Goal: Task Accomplishment & Management: Manage account settings

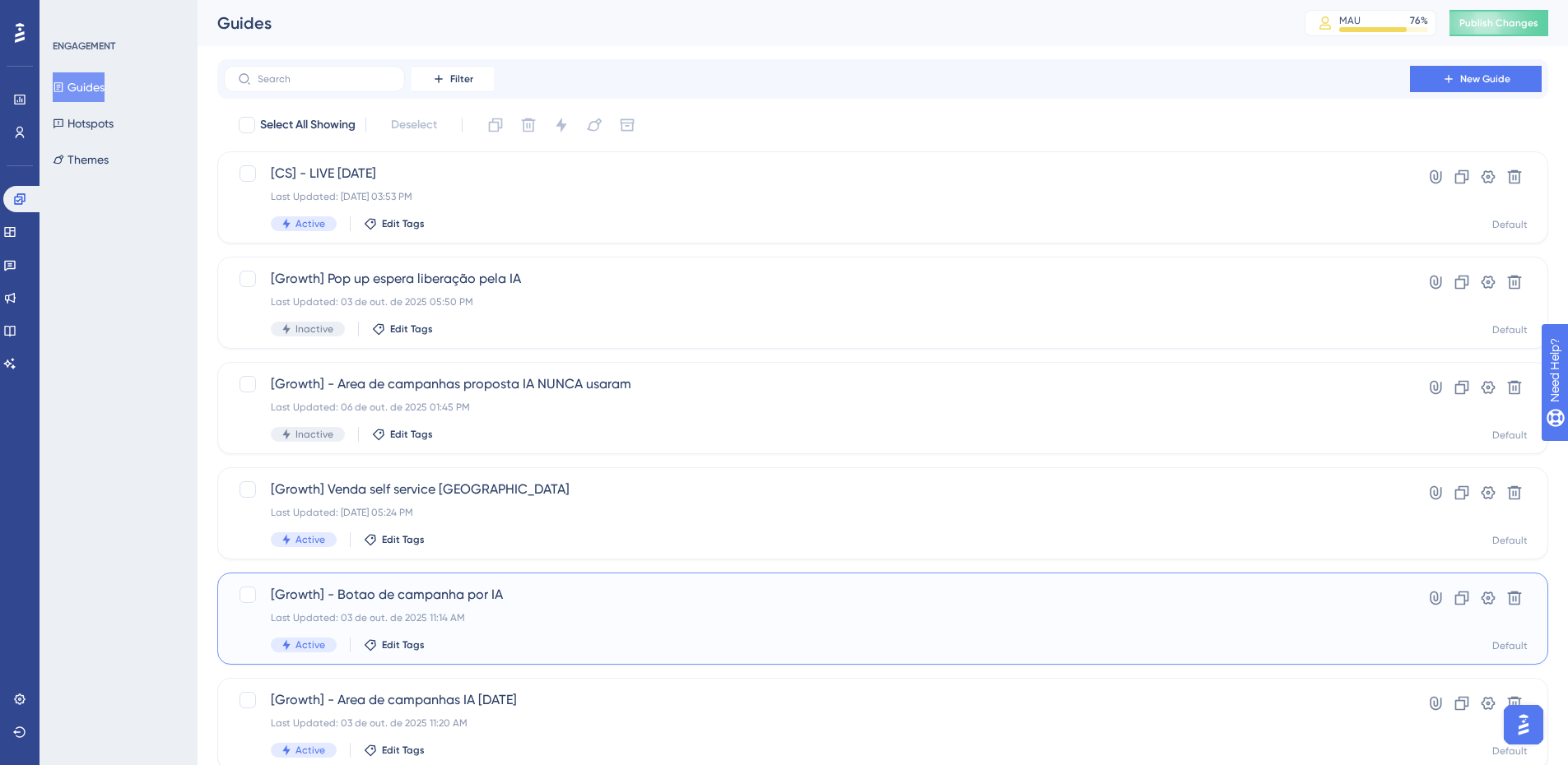
drag, startPoint x: 518, startPoint y: 604, endPoint x: 560, endPoint y: 571, distance: 53.4
click at [560, 571] on div "Select All Showing Deselect [CS] - LIVE [DATE] Last Updated: [DATE] 03:53 PM Ac…" at bounding box center [883, 651] width 1331 height 1080
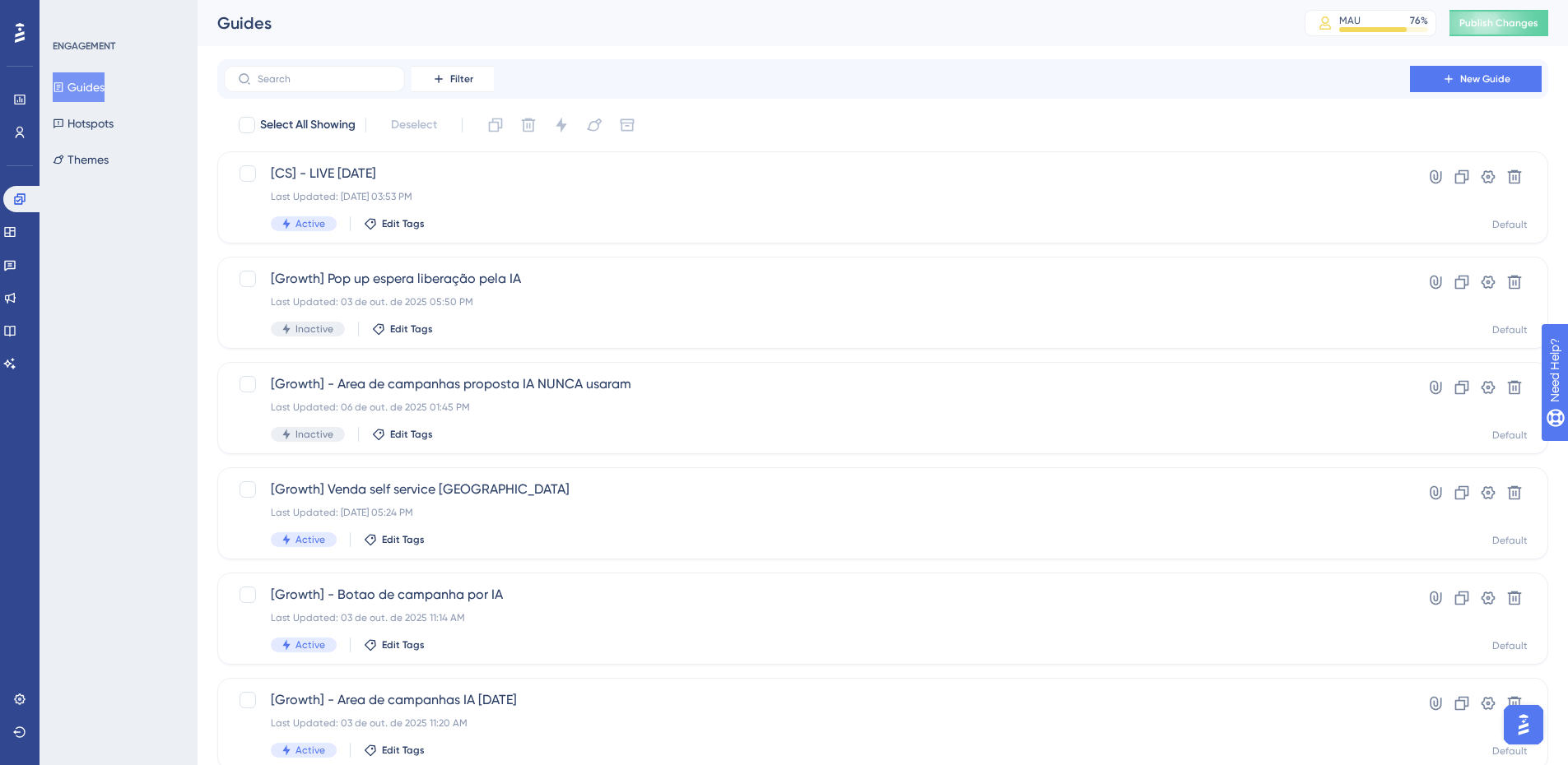
click at [175, 445] on div "ENGAGEMENT Guides Hotspots Themes" at bounding box center [118, 382] width 158 height 765
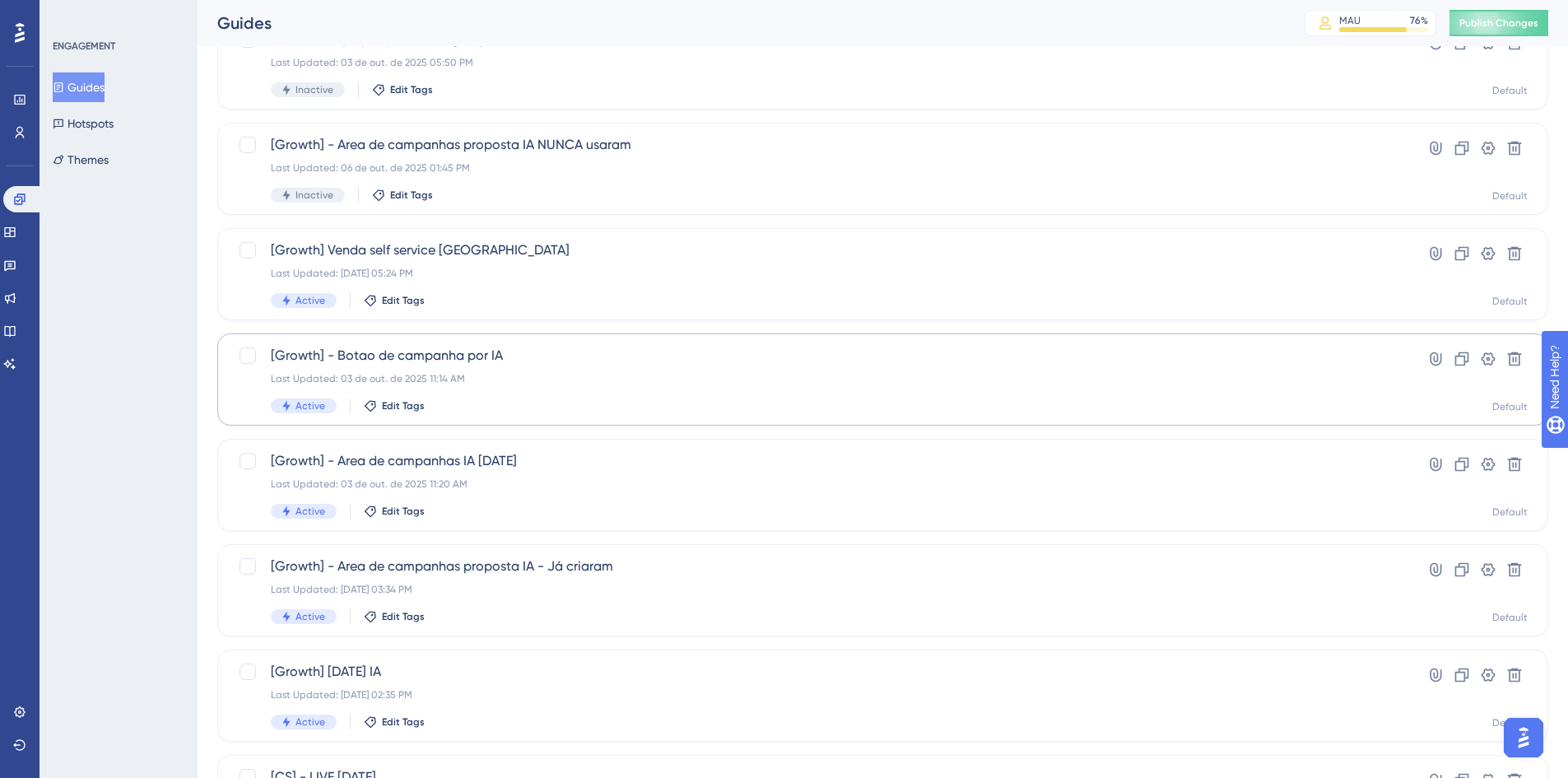
scroll to position [247, 0]
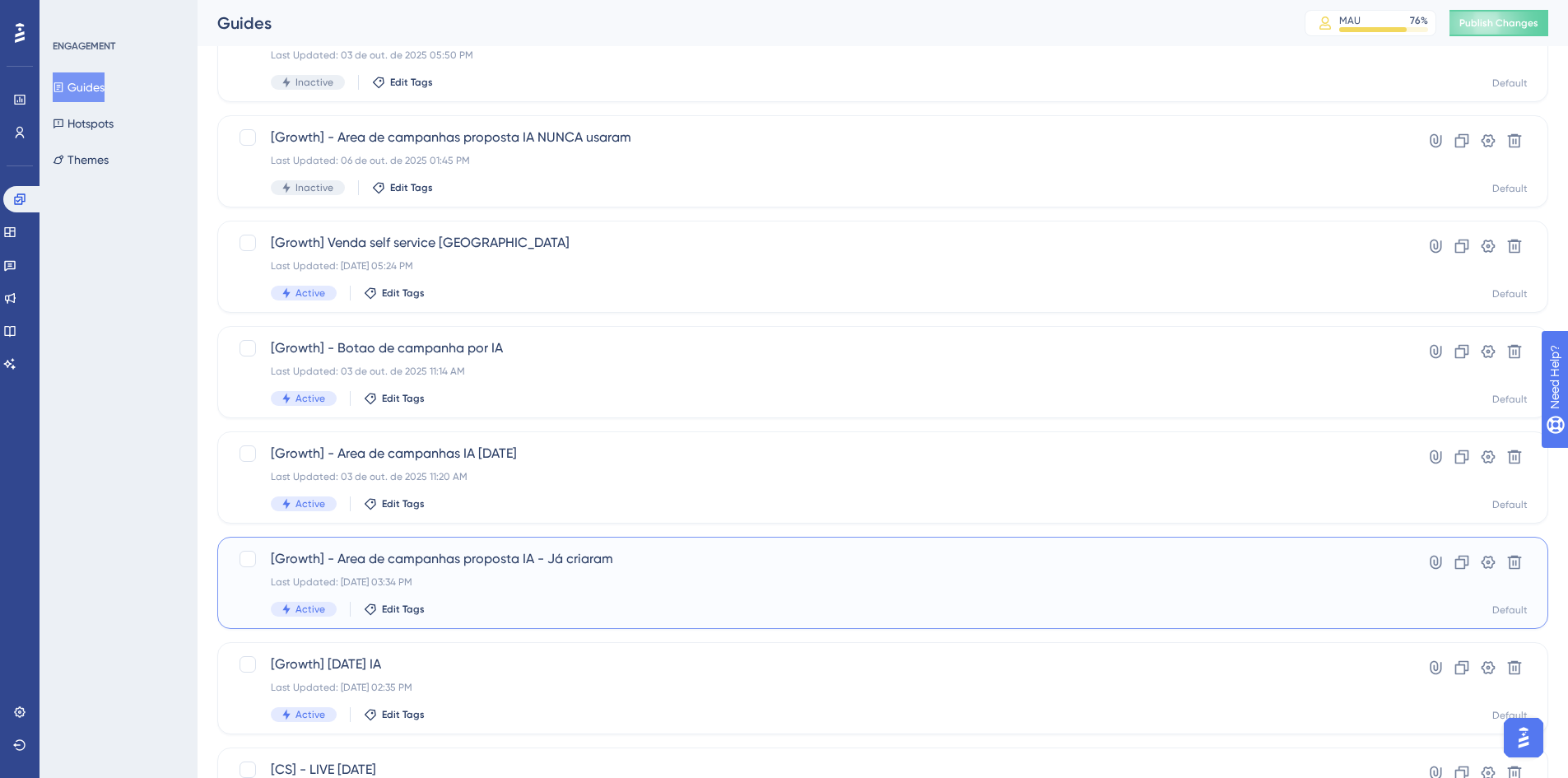
click at [640, 558] on span "[Growth] - Area de campanhas proposta IA - Já criaram" at bounding box center [817, 559] width 1093 height 20
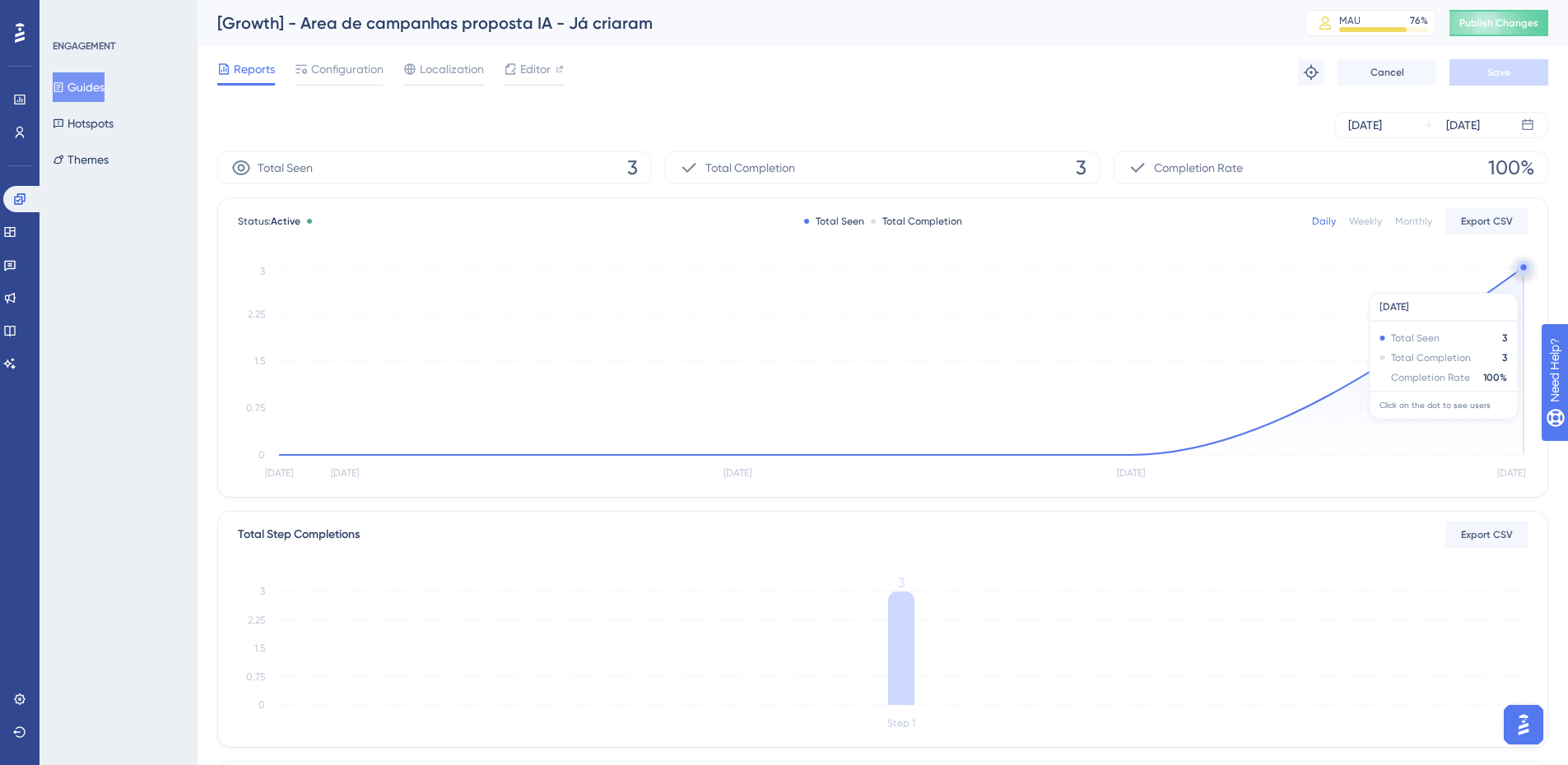
click at [1501, 285] on icon at bounding box center [901, 360] width 1244 height 187
click at [336, 71] on span "Configuration" at bounding box center [347, 69] width 72 height 20
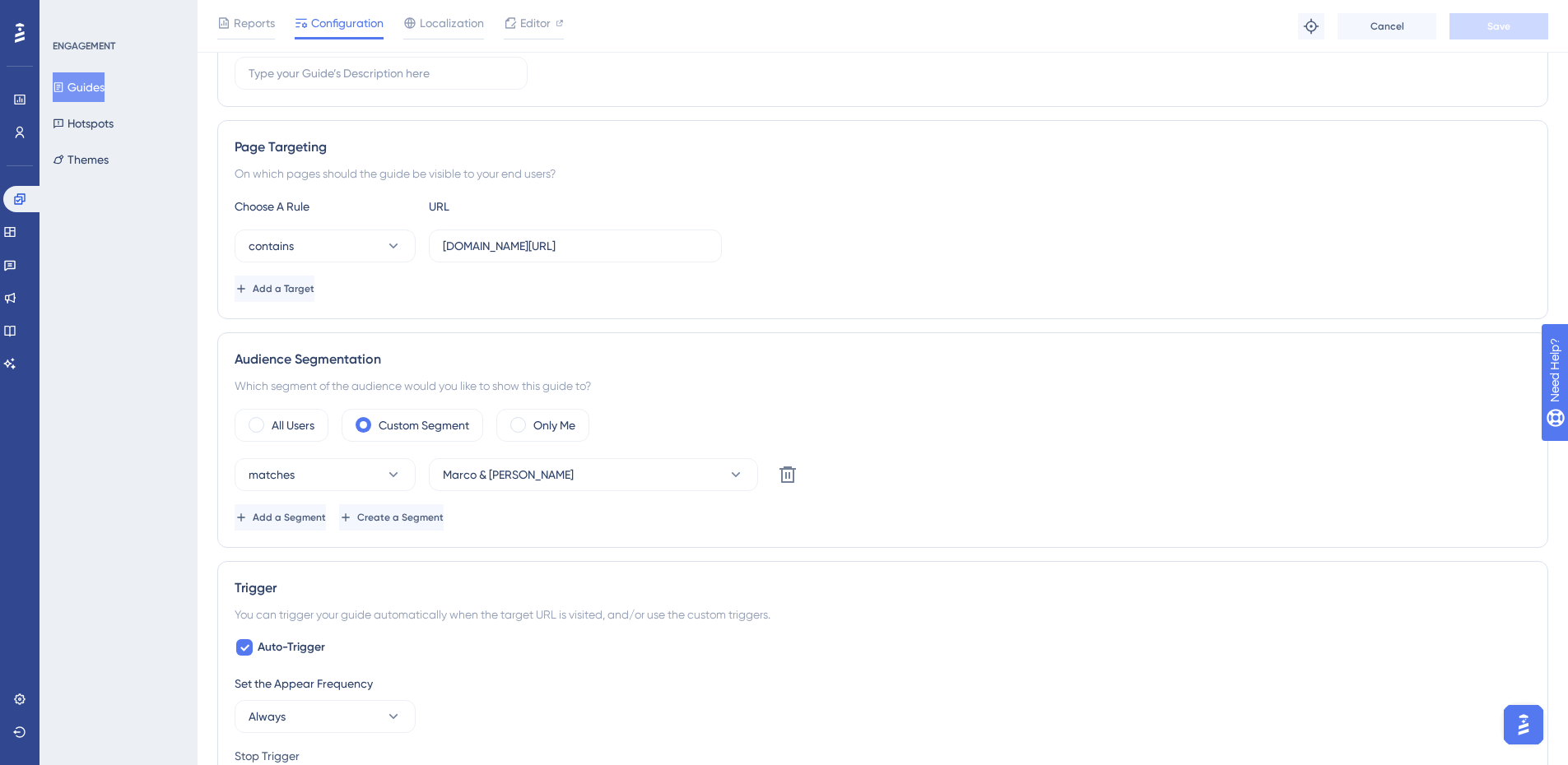
scroll to position [329, 0]
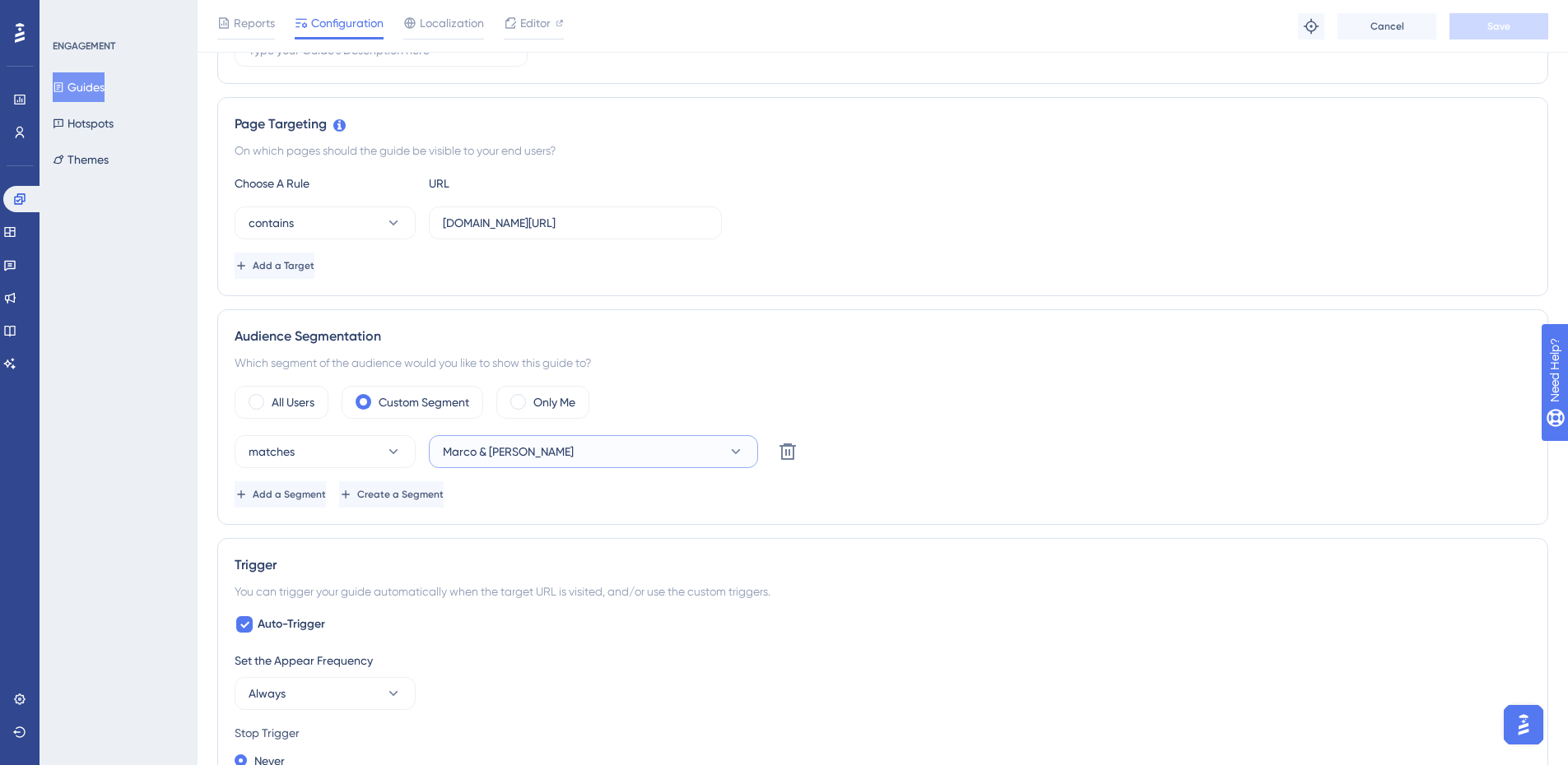
click at [676, 464] on button "Marco & [PERSON_NAME]" at bounding box center [593, 452] width 329 height 33
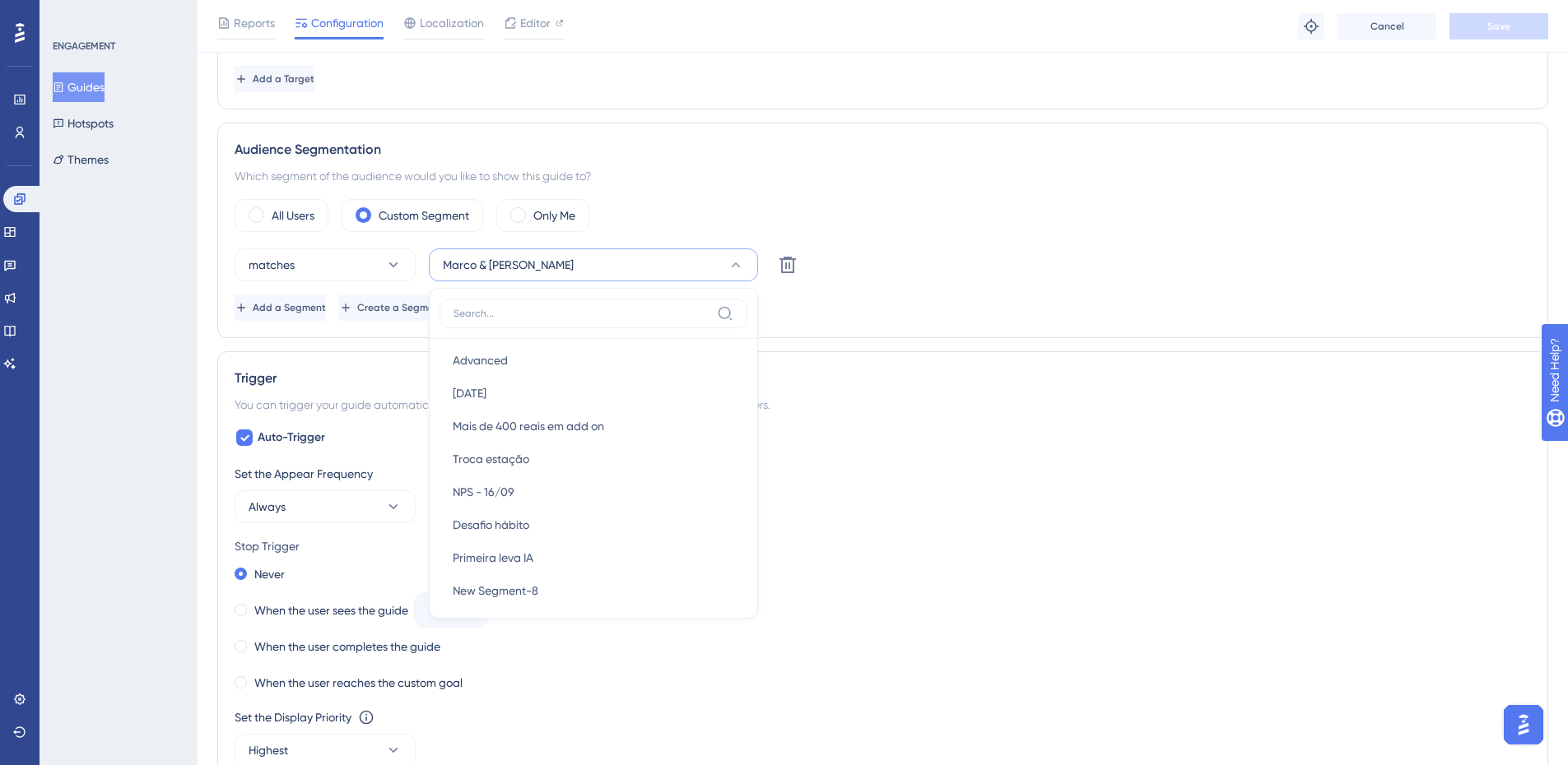
scroll to position [165, 0]
click at [761, 122] on div "Status: Active Guide Information Guide ID: 153342 Copy Guide Name [Growth] - Ar…" at bounding box center [883, 460] width 1331 height 1742
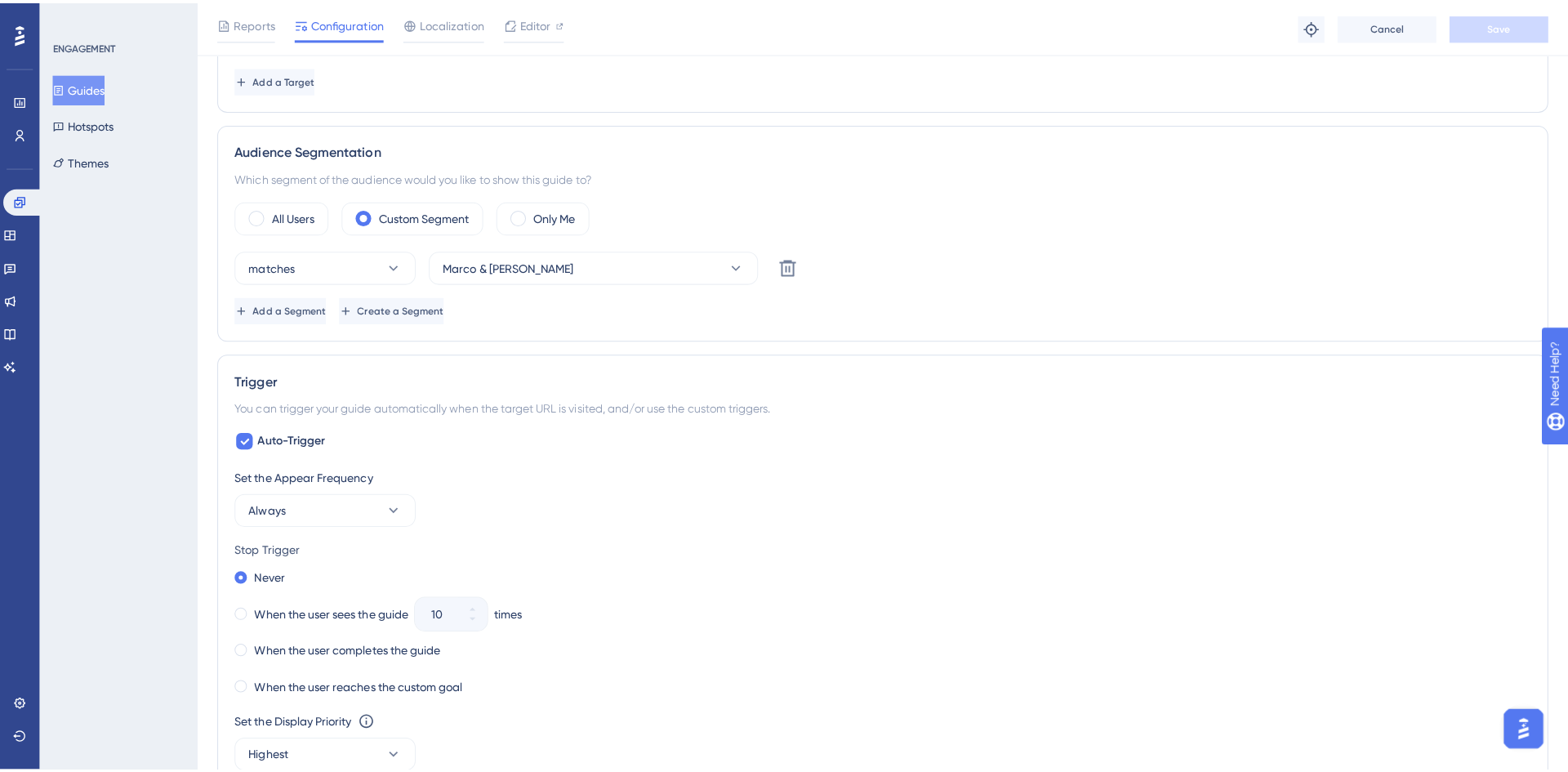
scroll to position [0, 0]
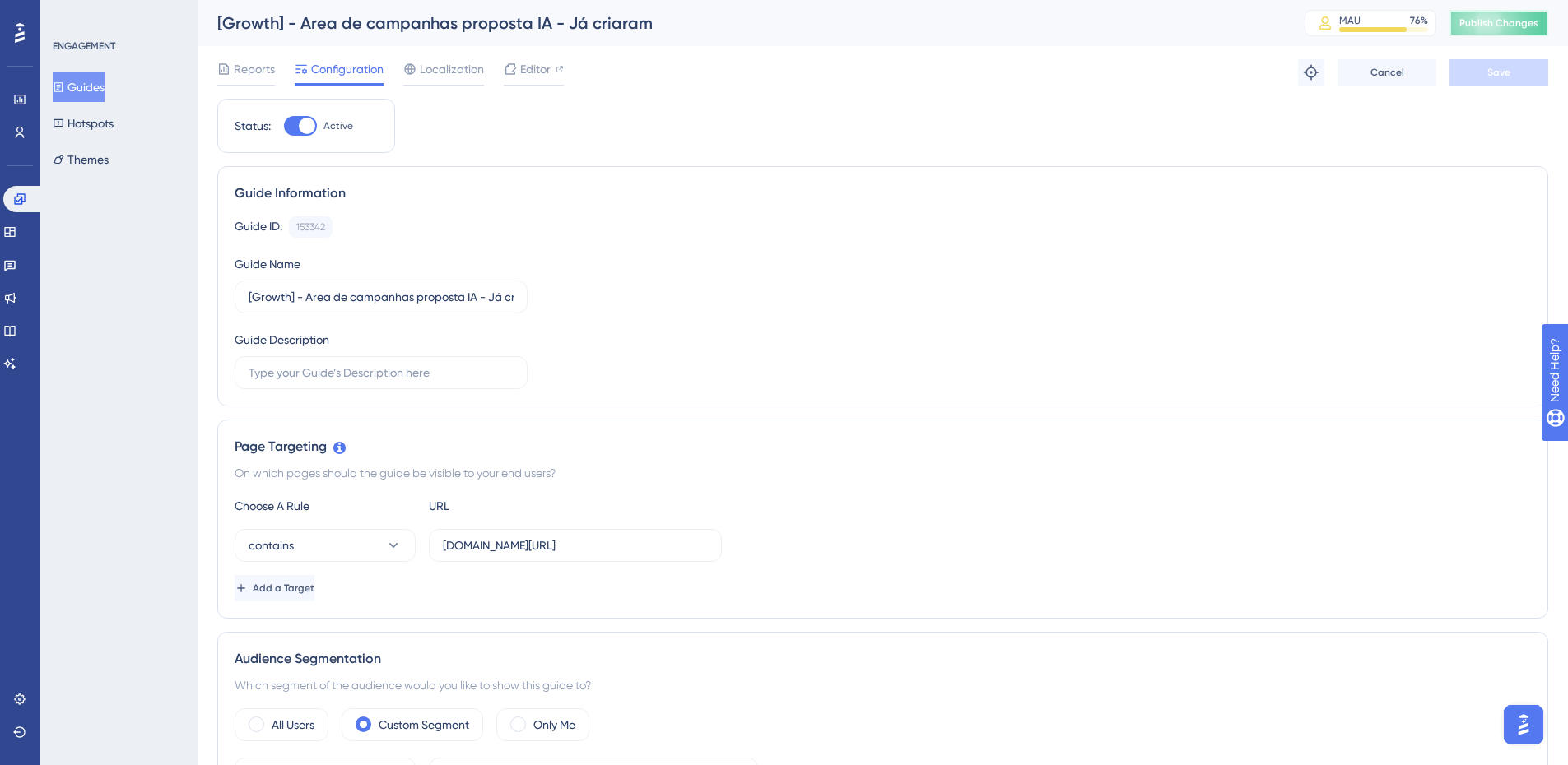
click at [1467, 20] on button "Publish Changes" at bounding box center [1498, 23] width 99 height 27
click at [13, 128] on link at bounding box center [20, 132] width 13 height 27
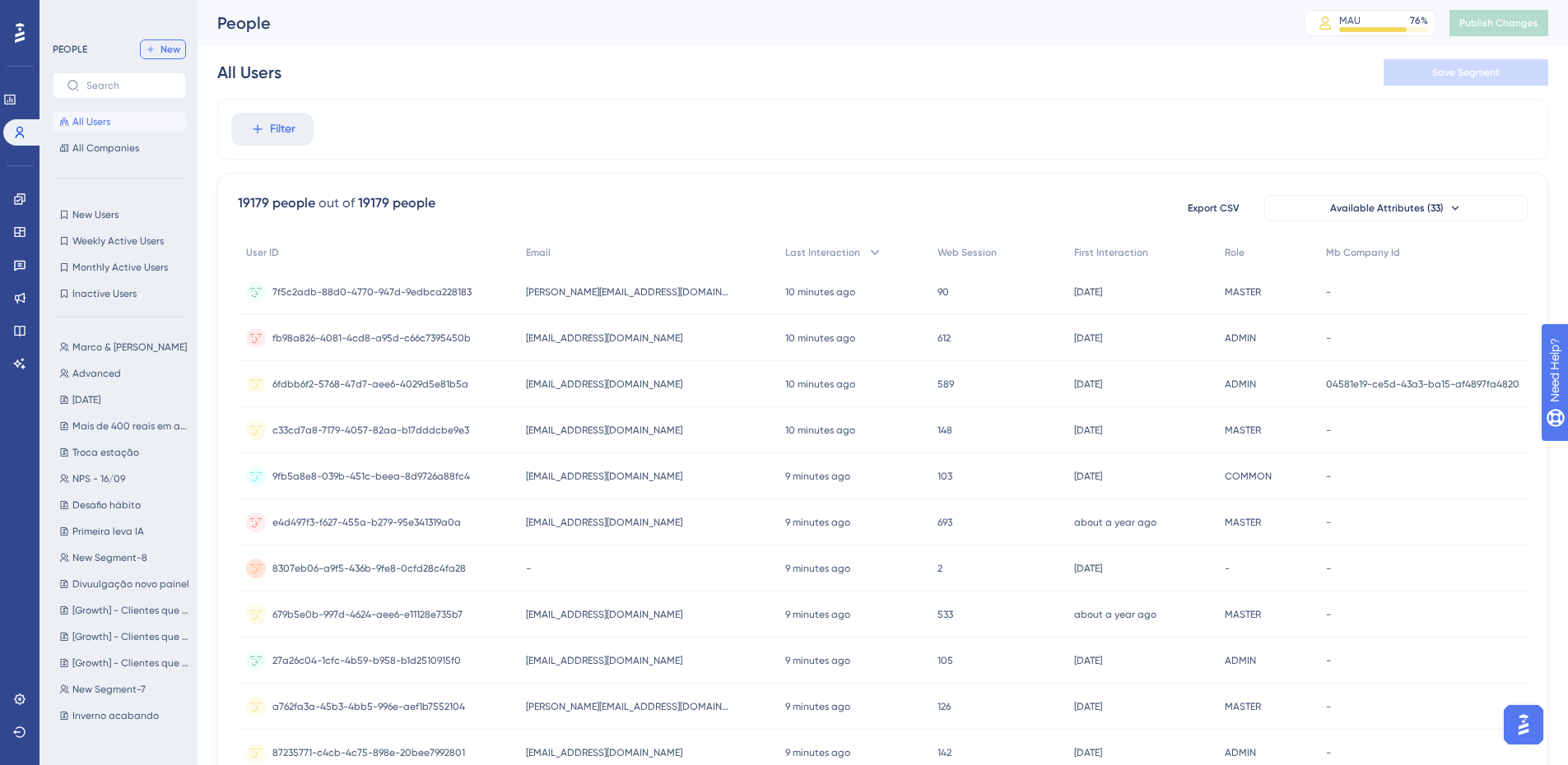
click at [173, 57] on button "New" at bounding box center [162, 49] width 46 height 20
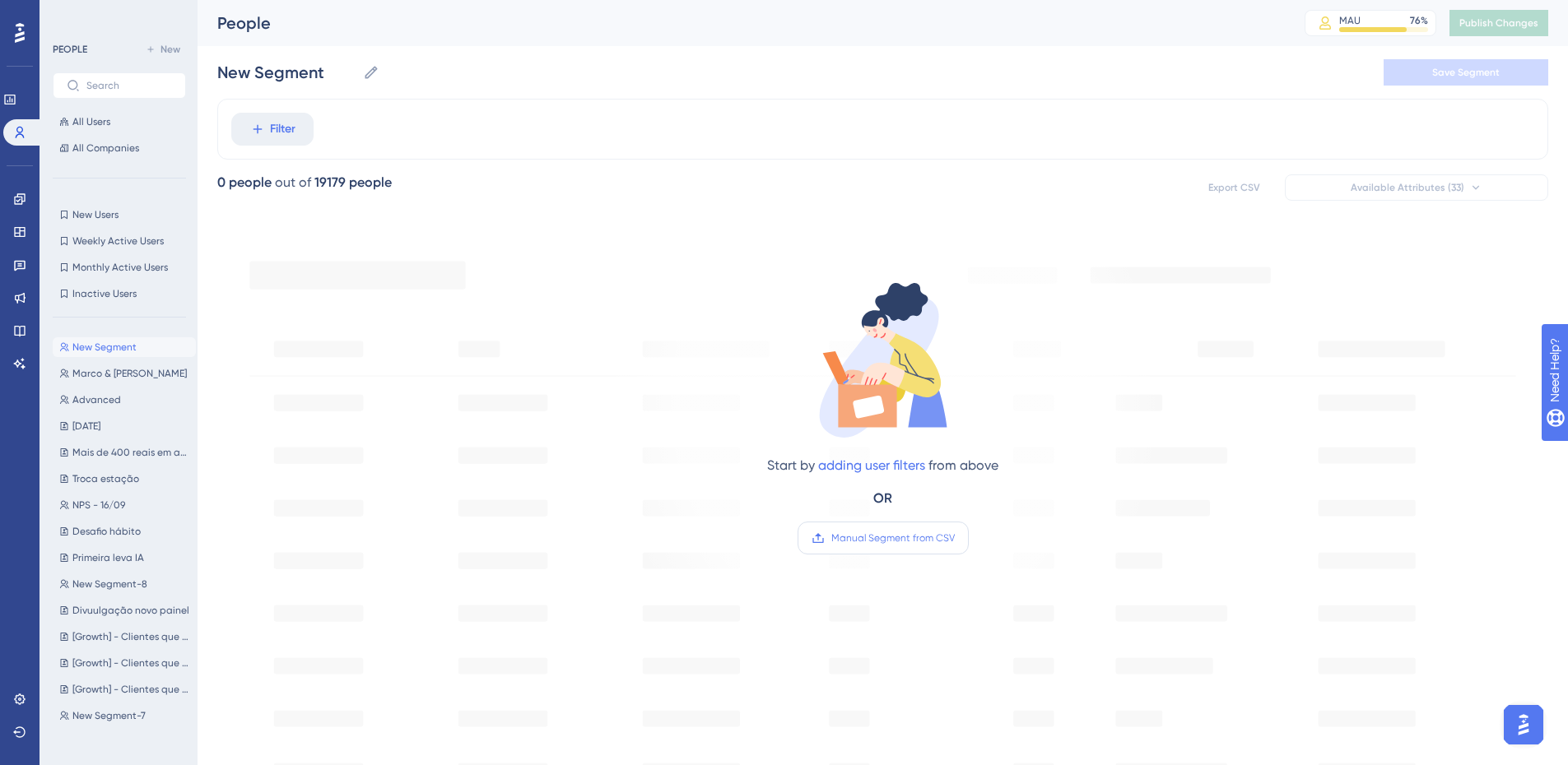
click at [871, 527] on label "Manual Segment from CSV" at bounding box center [884, 539] width 172 height 33
click at [954, 538] on input "Manual Segment from CSV" at bounding box center [954, 538] width 0 height 0
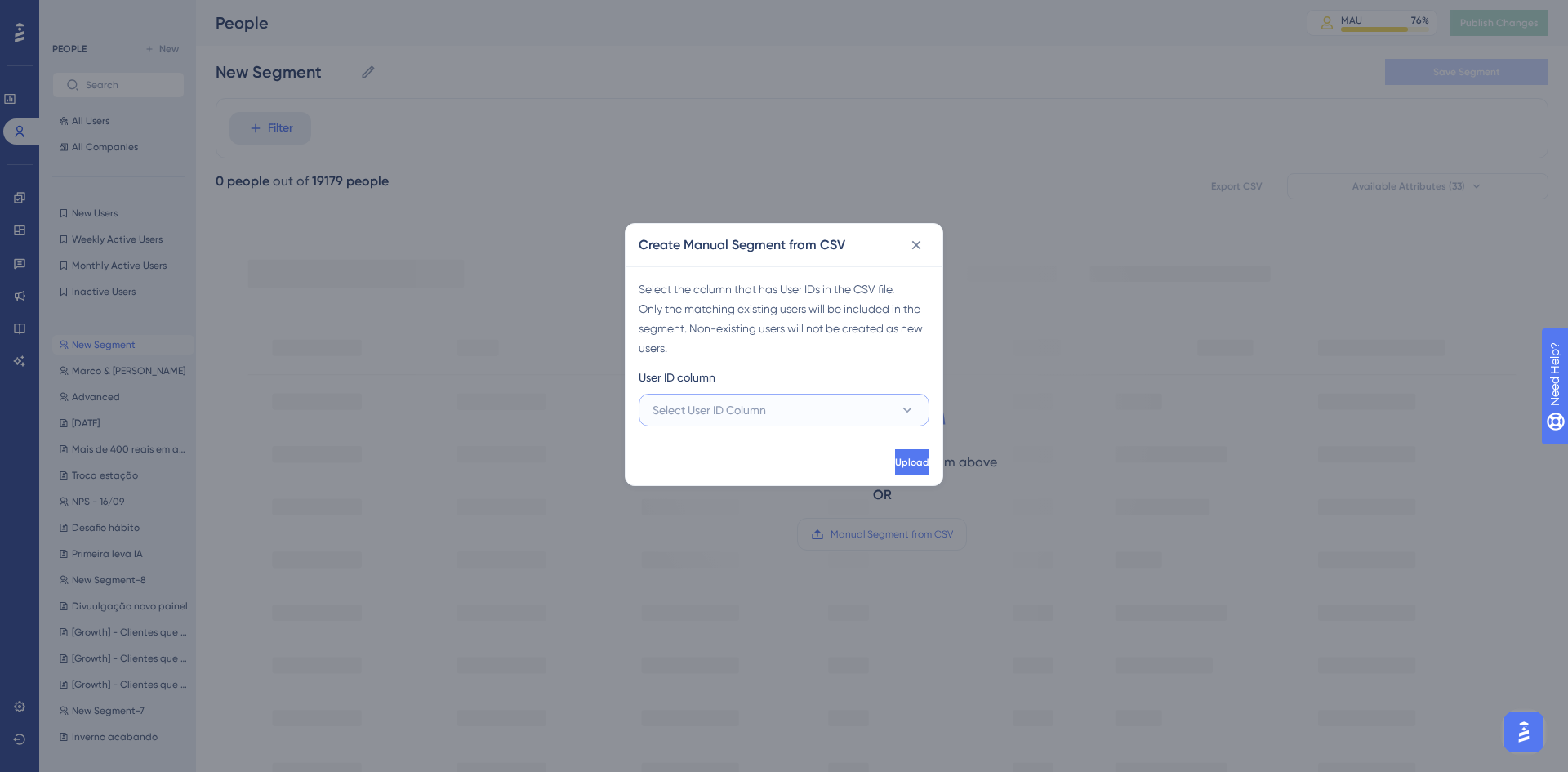
click at [782, 394] on button "Select User ID Column" at bounding box center [784, 410] width 291 height 33
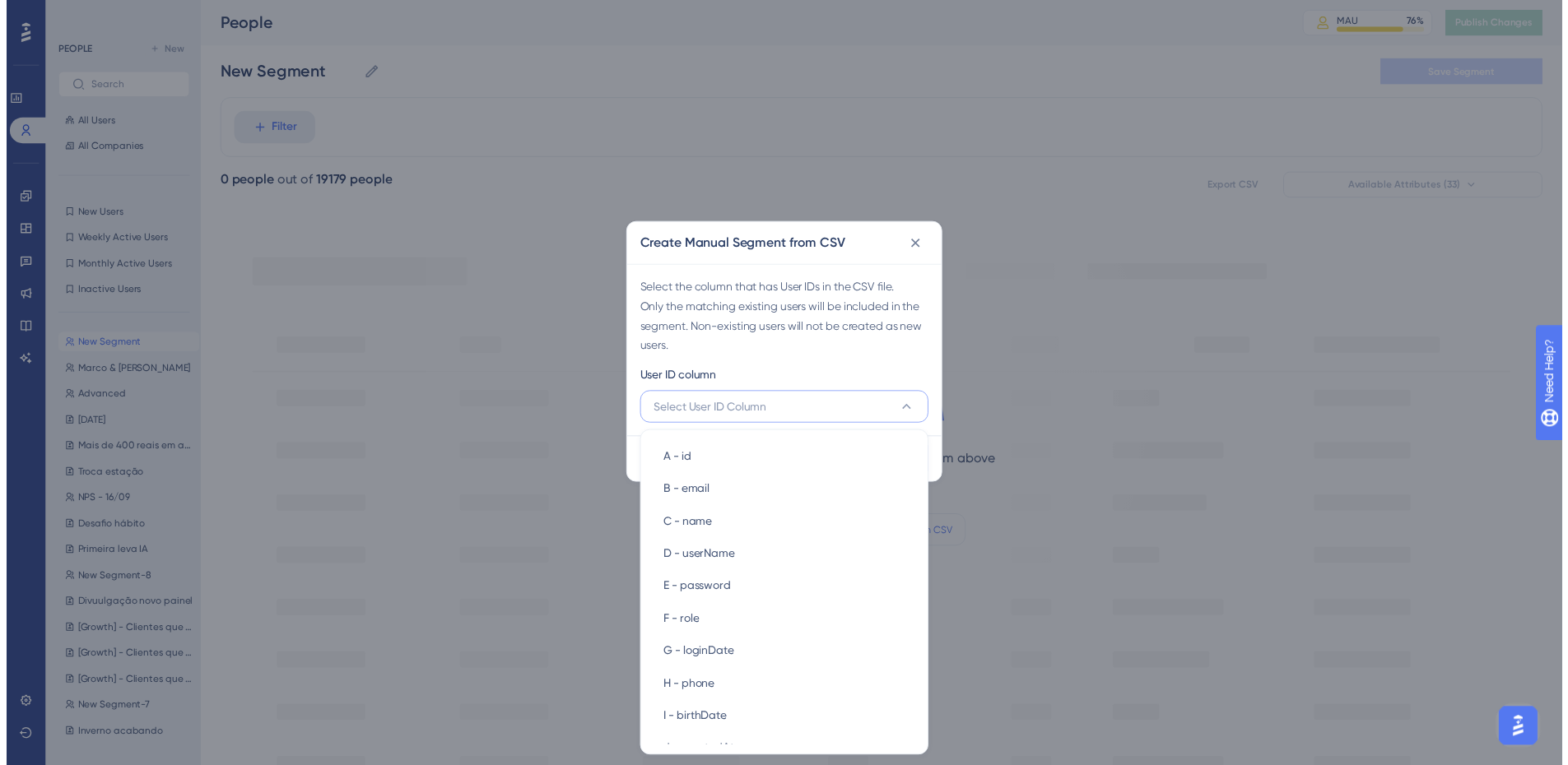
scroll to position [1, 0]
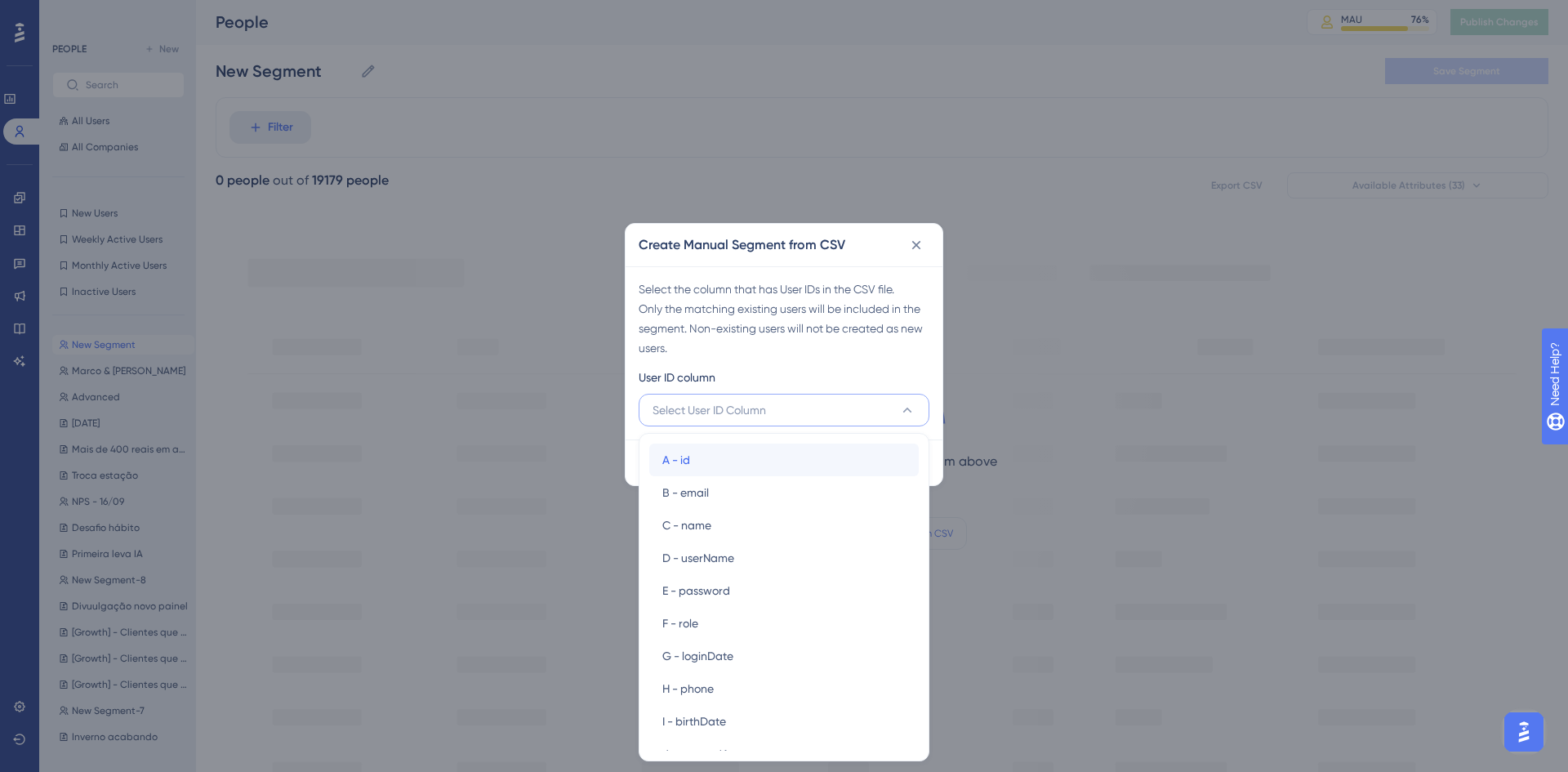
click at [746, 450] on div "A - id A - id" at bounding box center [784, 460] width 244 height 33
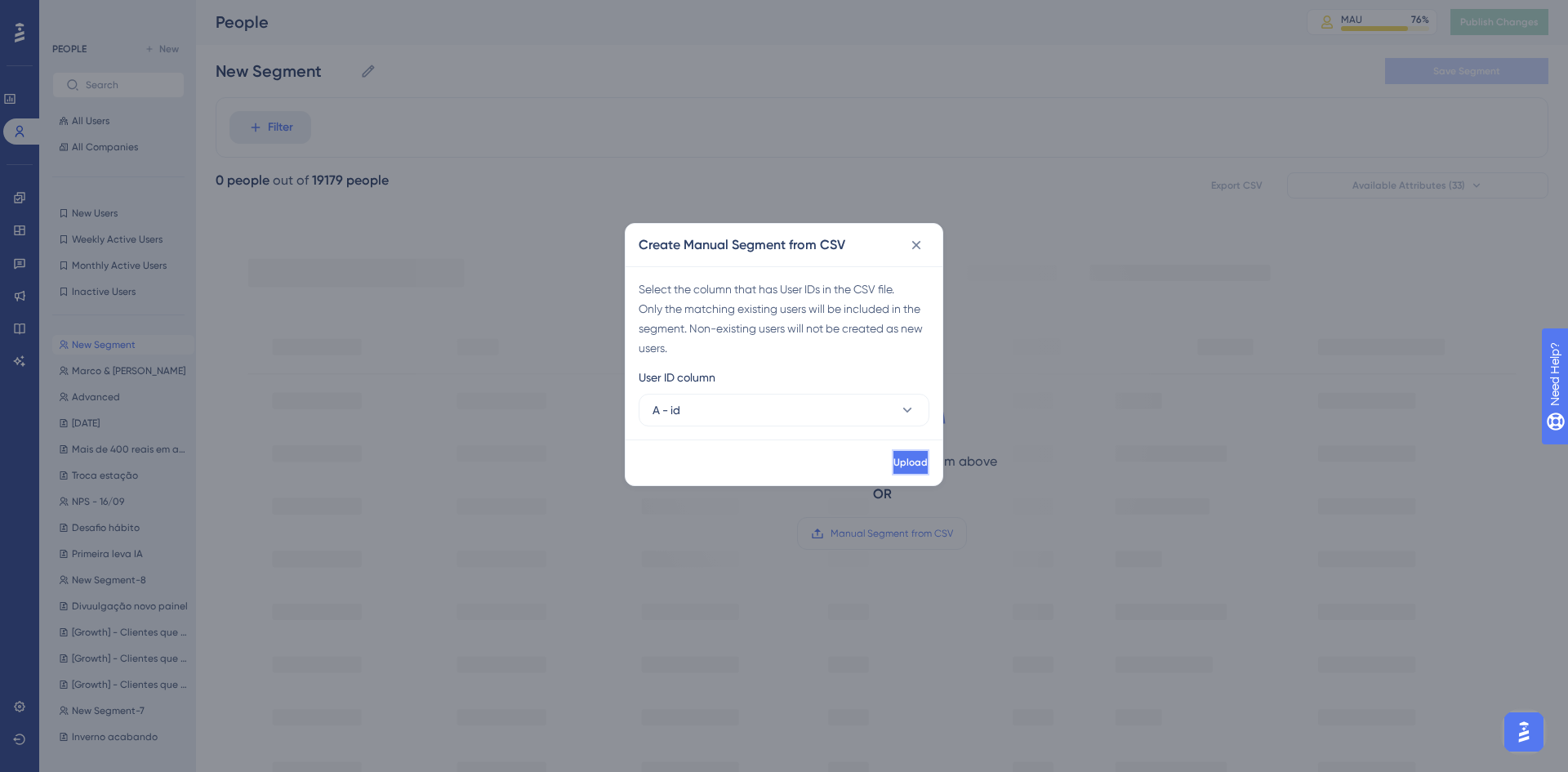
click at [891, 454] on button "Upload" at bounding box center [910, 463] width 37 height 26
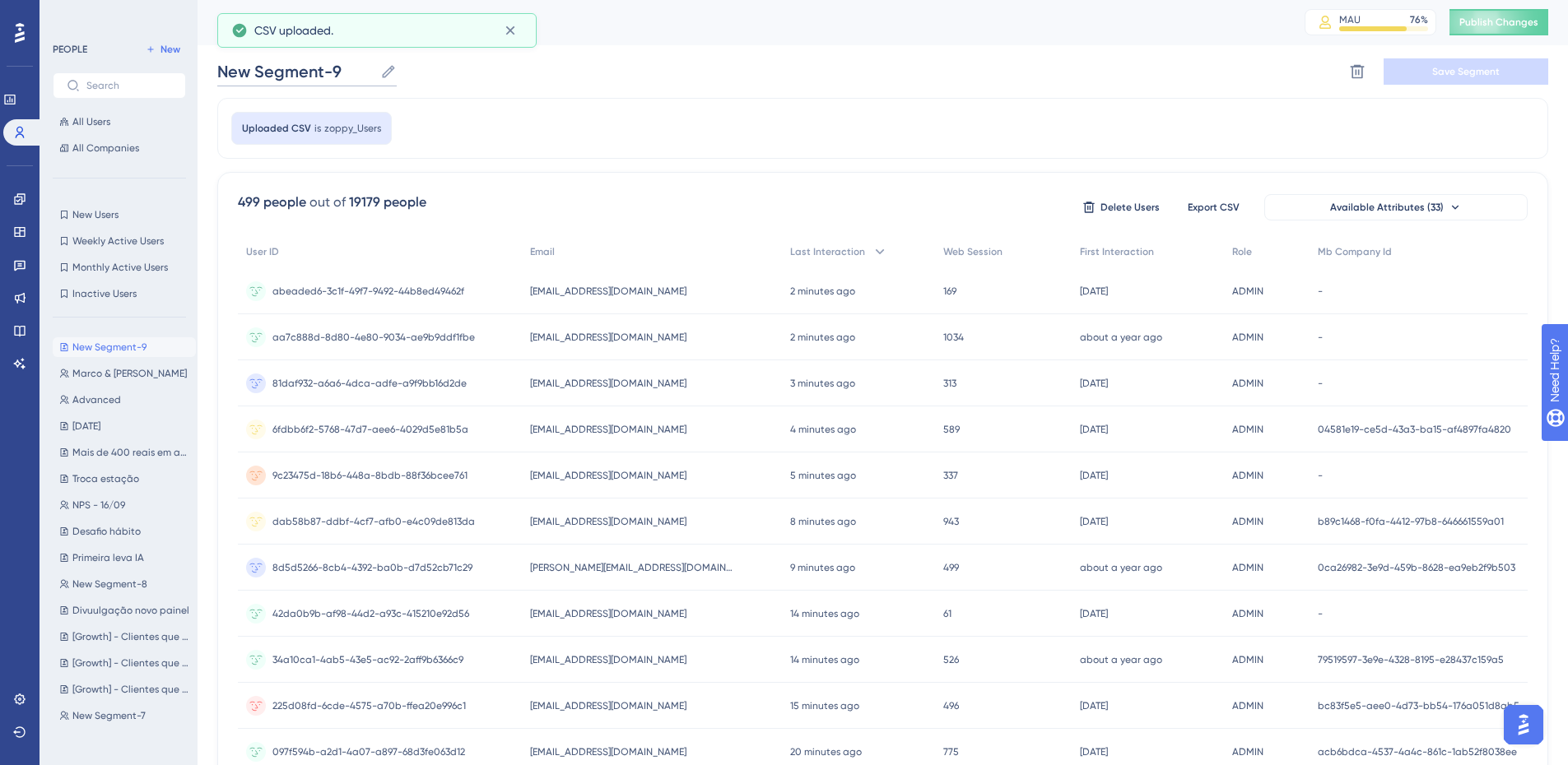
click at [330, 60] on input "New Segment-9" at bounding box center [296, 72] width 157 height 23
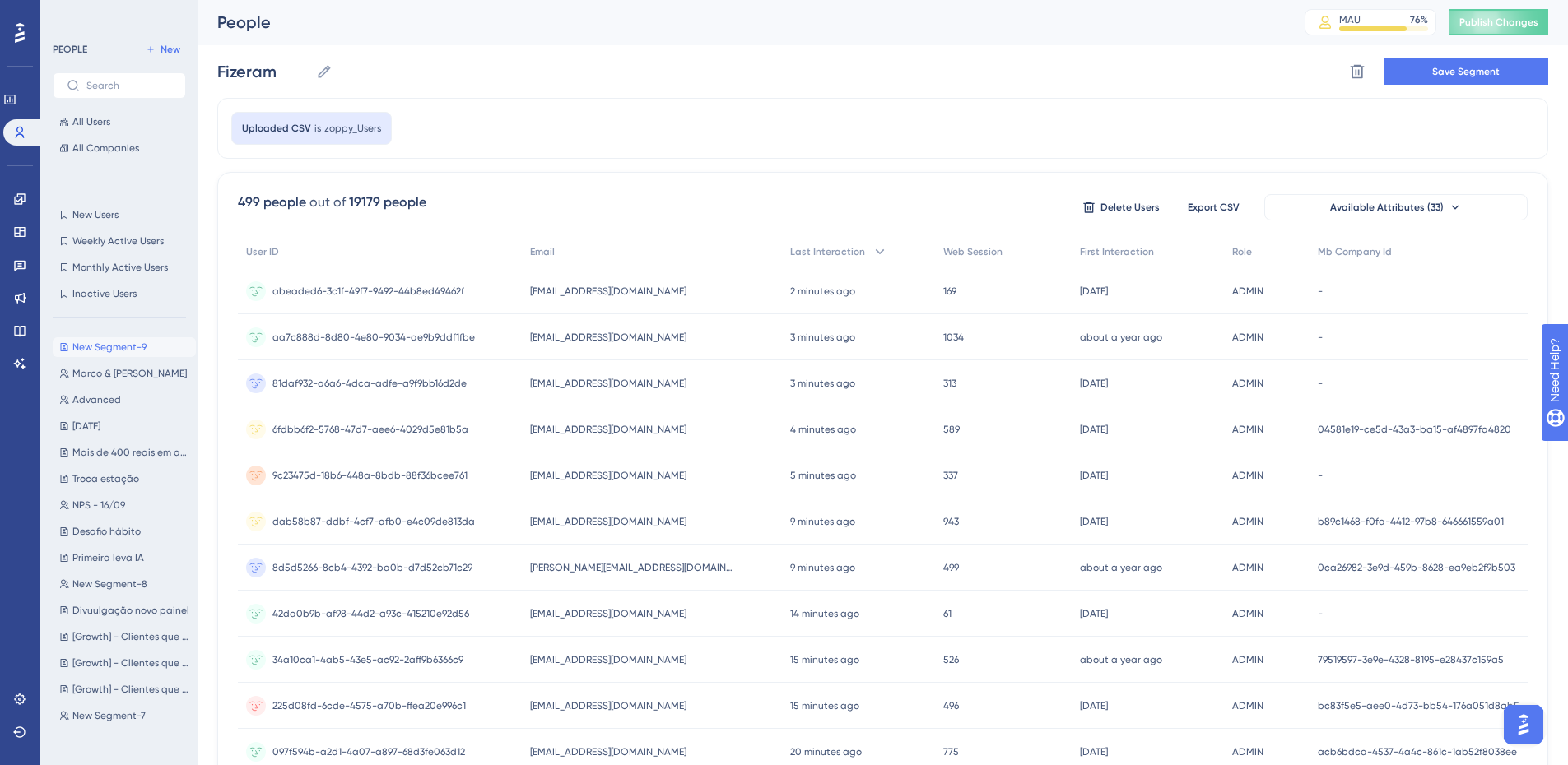
click at [281, 74] on input "Fizeram" at bounding box center [263, 72] width 92 height 23
click at [484, 76] on input "Fizeram campanha por IA e não sao avançado" at bounding box center [411, 72] width 389 height 23
type input "Fizeram campanha por IA e não são avançado"
click at [1443, 67] on span "Save Segment" at bounding box center [1466, 72] width 67 height 13
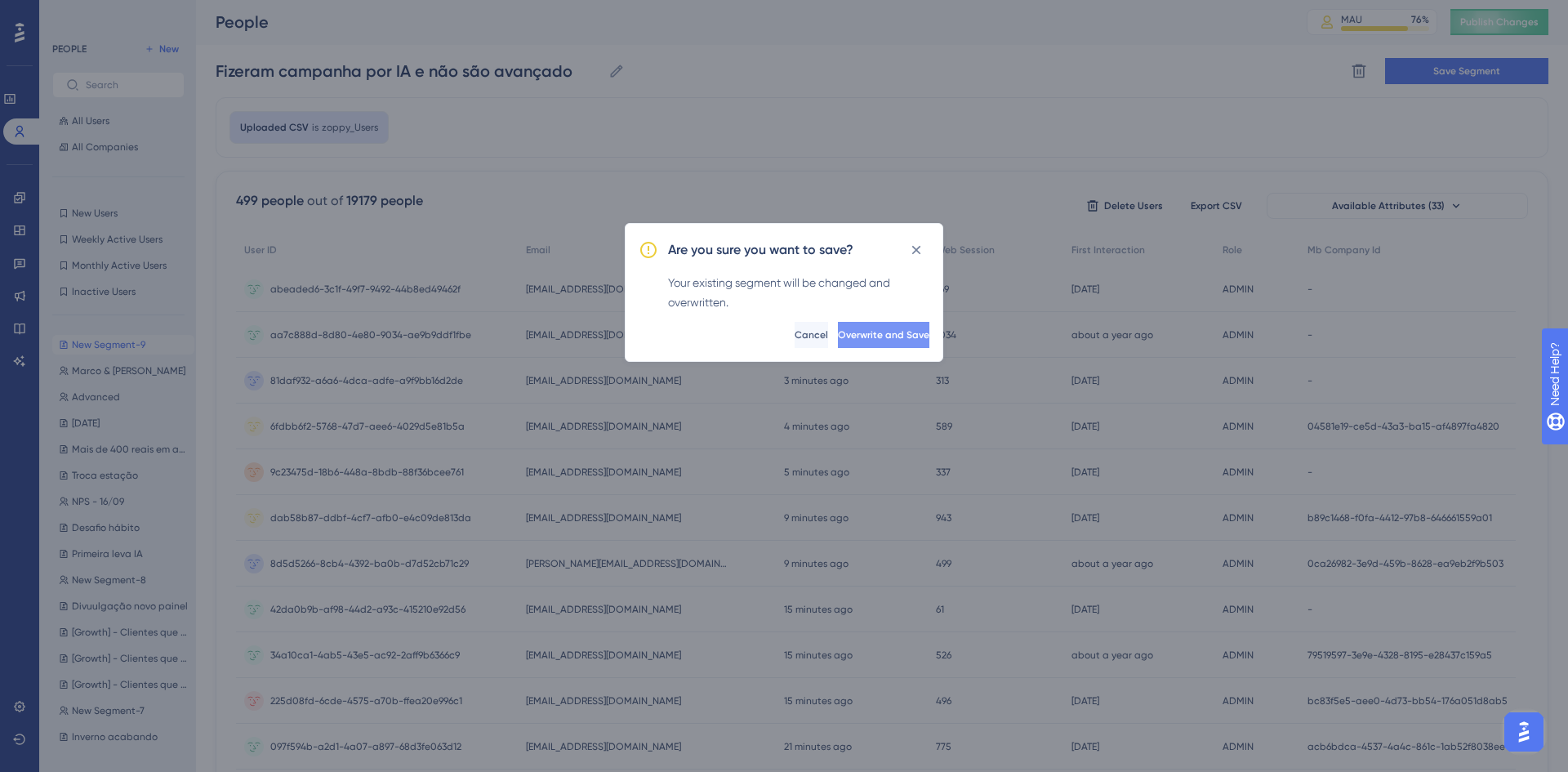
click at [838, 332] on span "Overwrite and Save" at bounding box center [883, 335] width 92 height 13
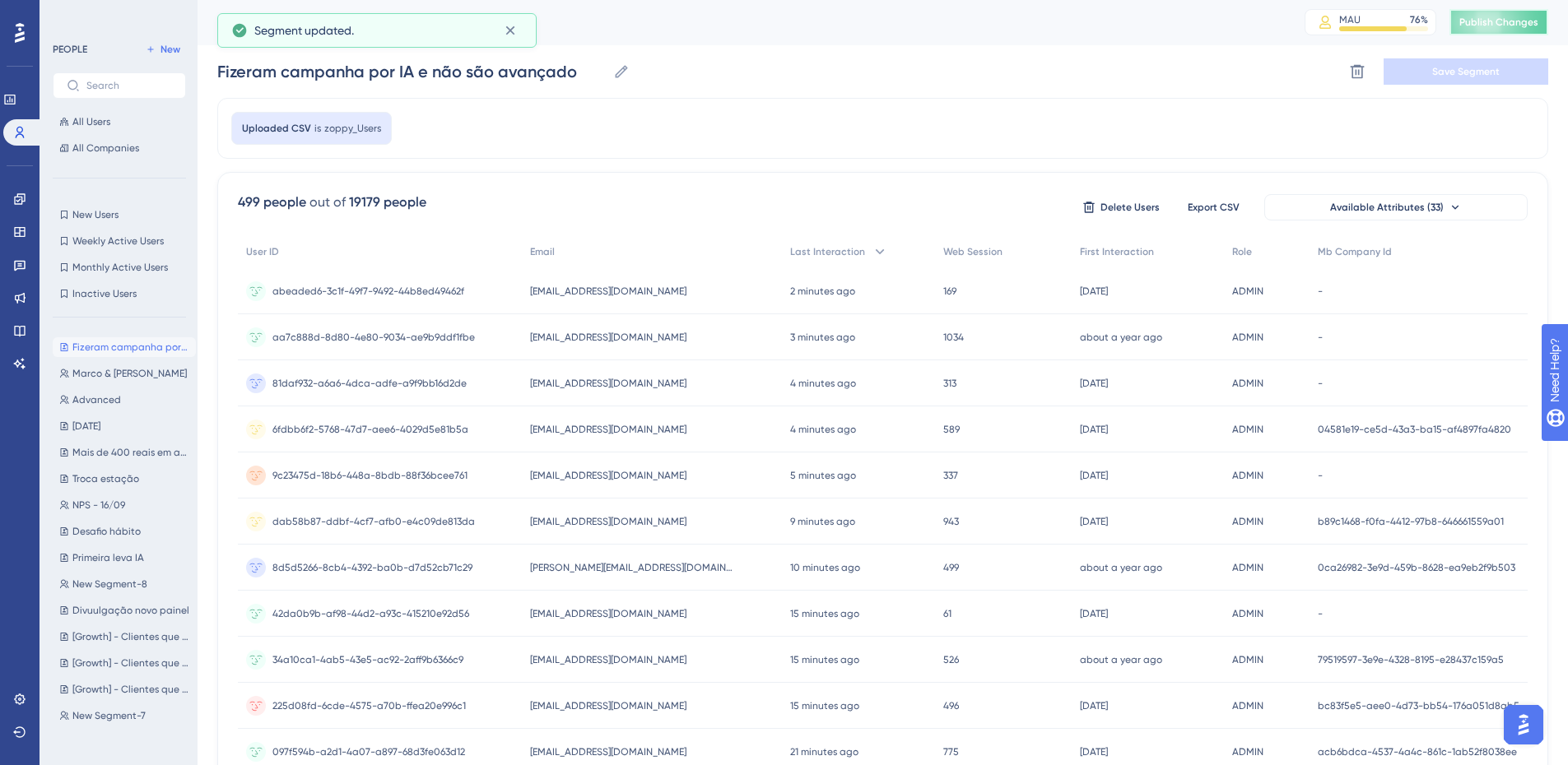
click at [1496, 22] on span "Publish Changes" at bounding box center [1498, 22] width 79 height 13
click at [13, 201] on link at bounding box center [20, 199] width 13 height 27
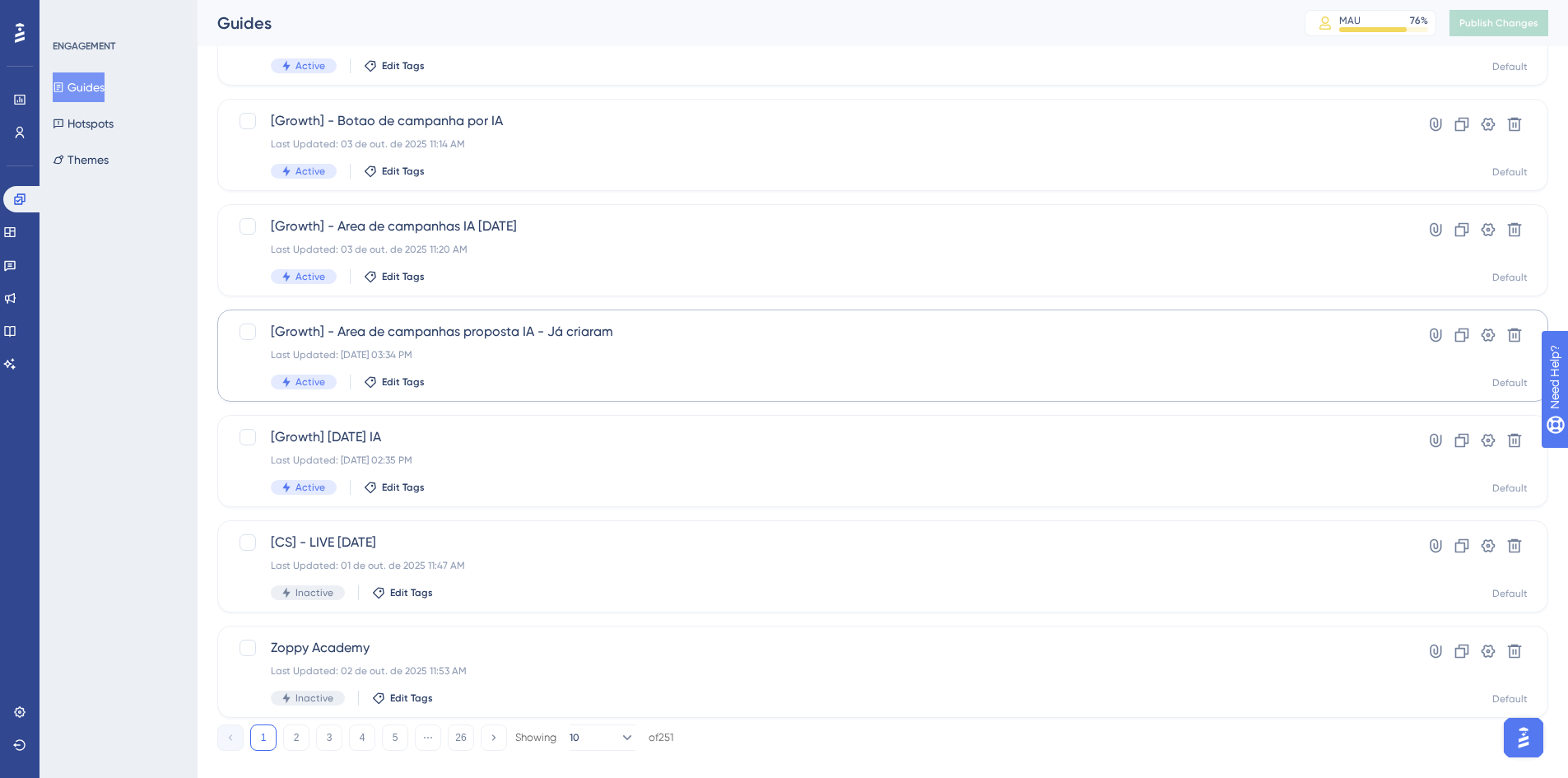
scroll to position [494, 0]
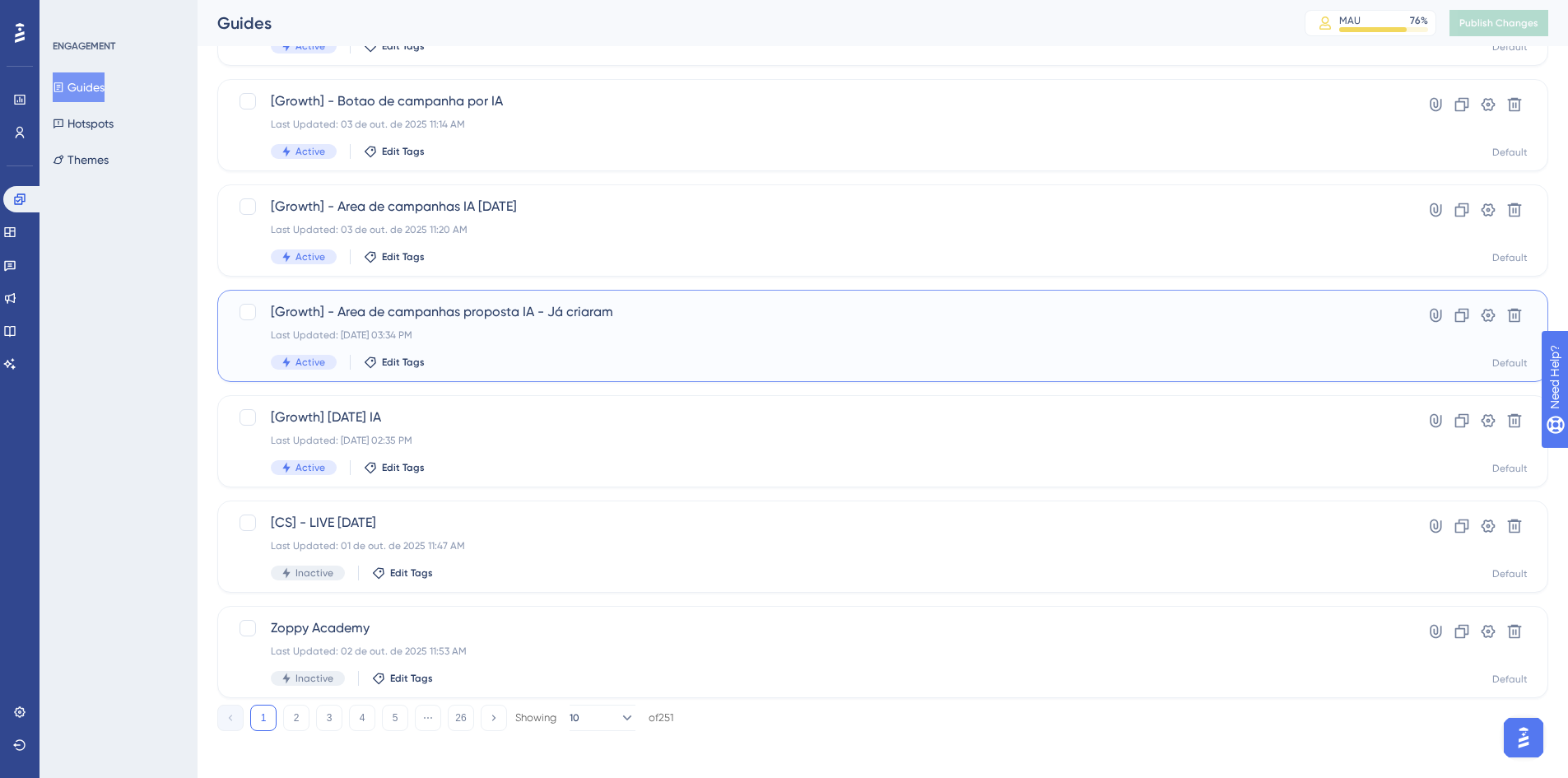
click at [635, 339] on div "Last Updated: [DATE] 03:34 PM" at bounding box center [817, 335] width 1093 height 13
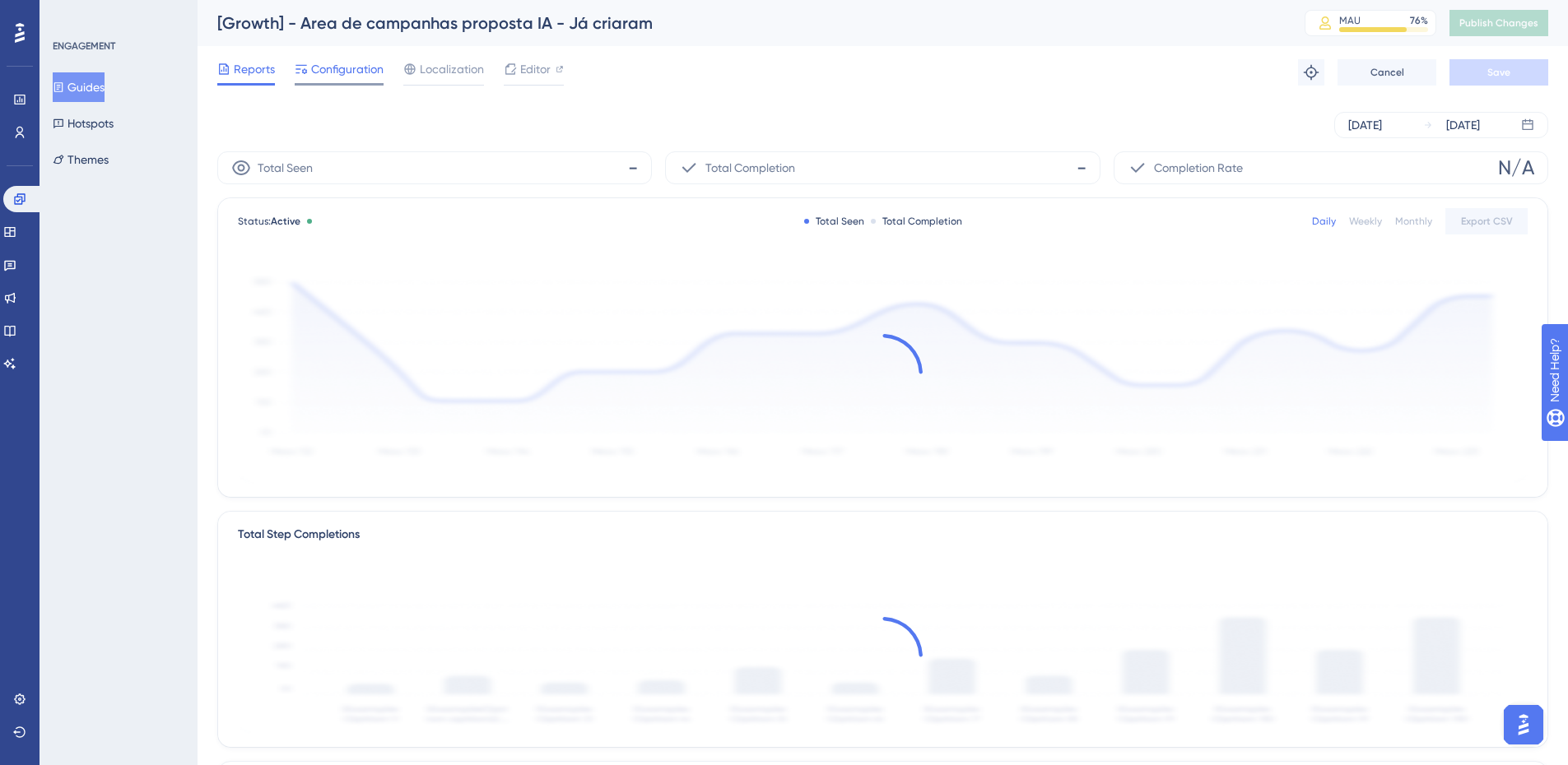
click at [344, 74] on span "Configuration" at bounding box center [347, 69] width 72 height 20
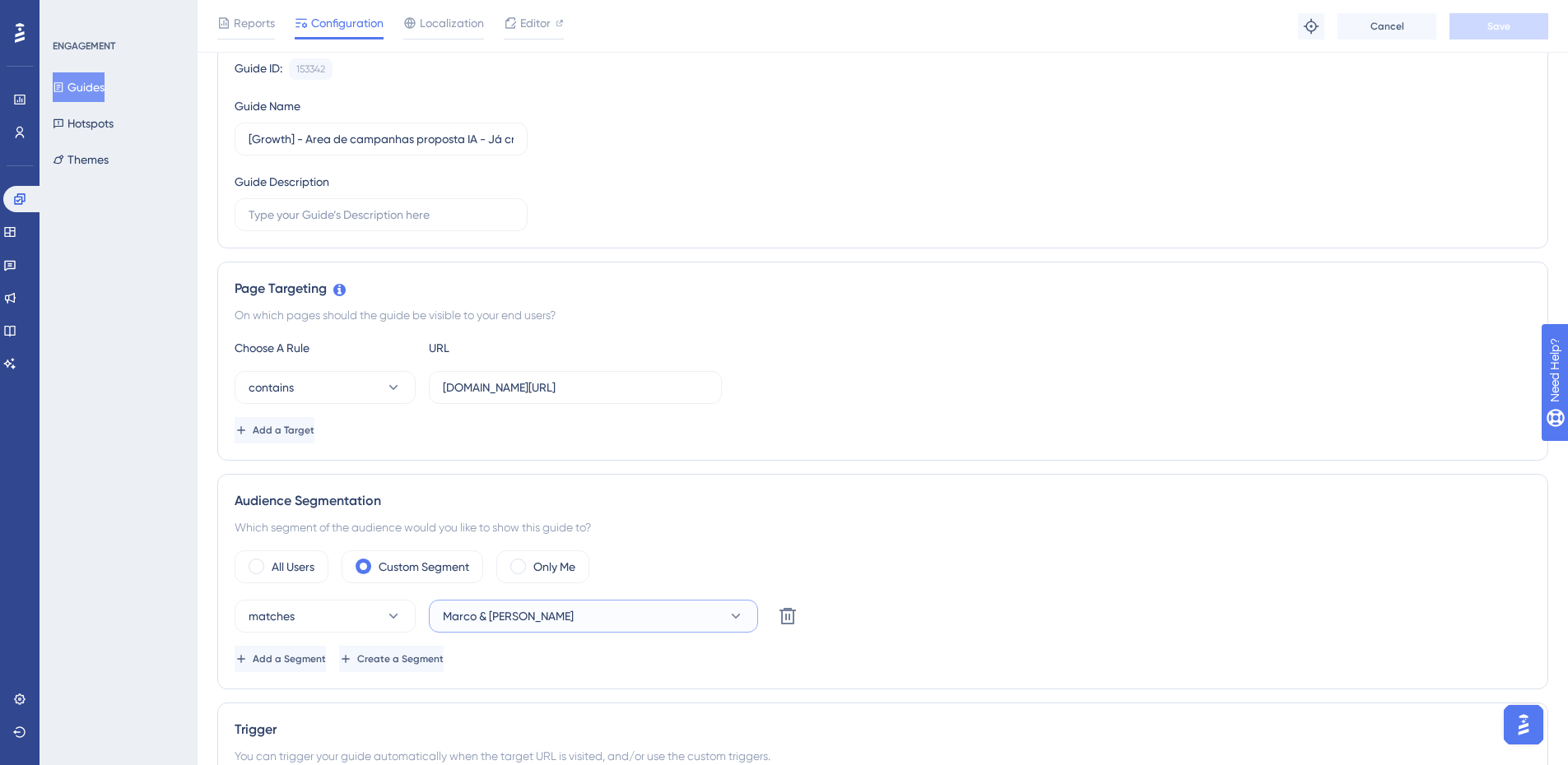
click at [541, 606] on button "Marco & [PERSON_NAME]" at bounding box center [593, 617] width 329 height 33
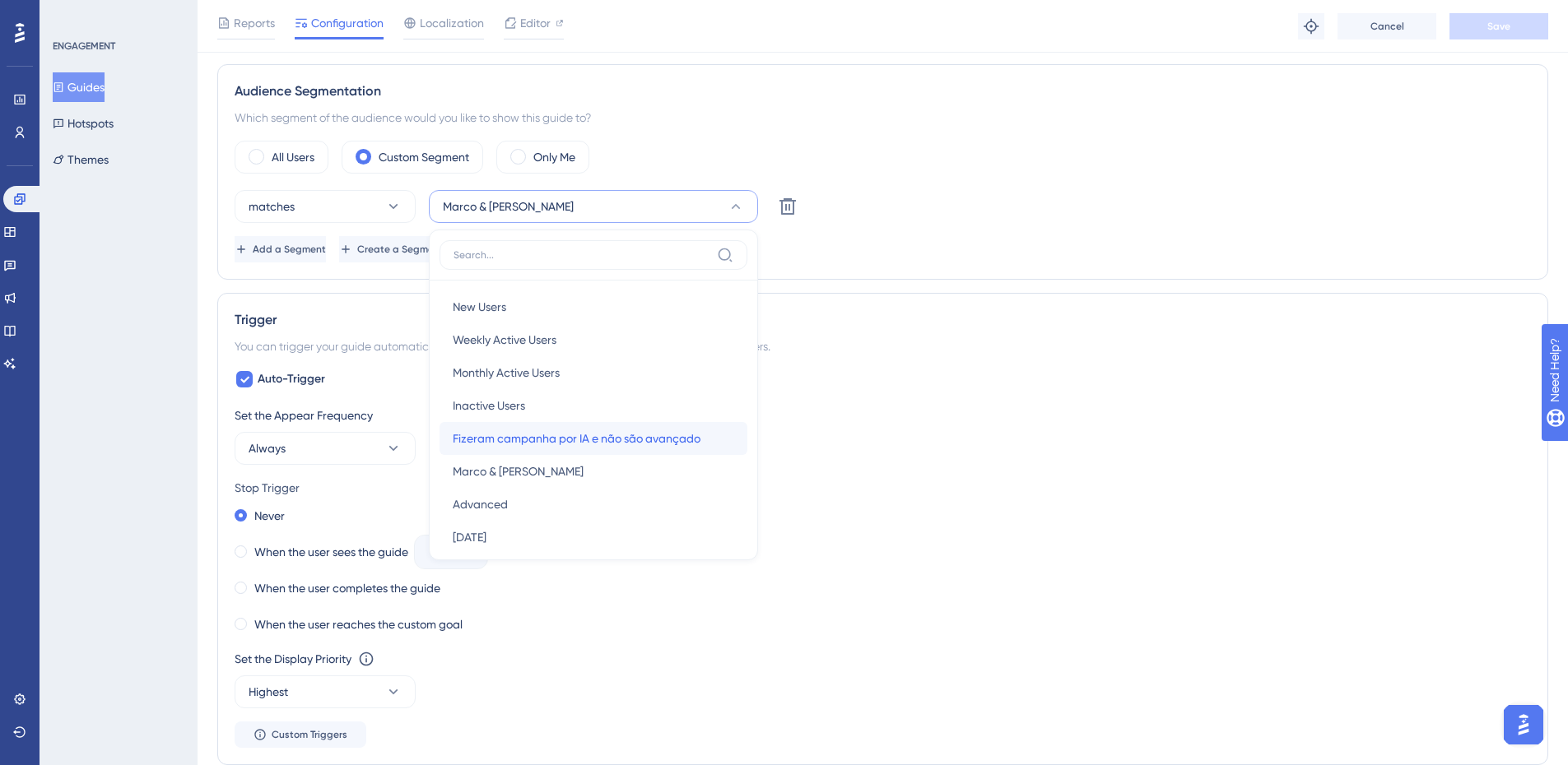
click at [635, 431] on span "Fizeram campanha por IA e não são avançado" at bounding box center [576, 439] width 247 height 20
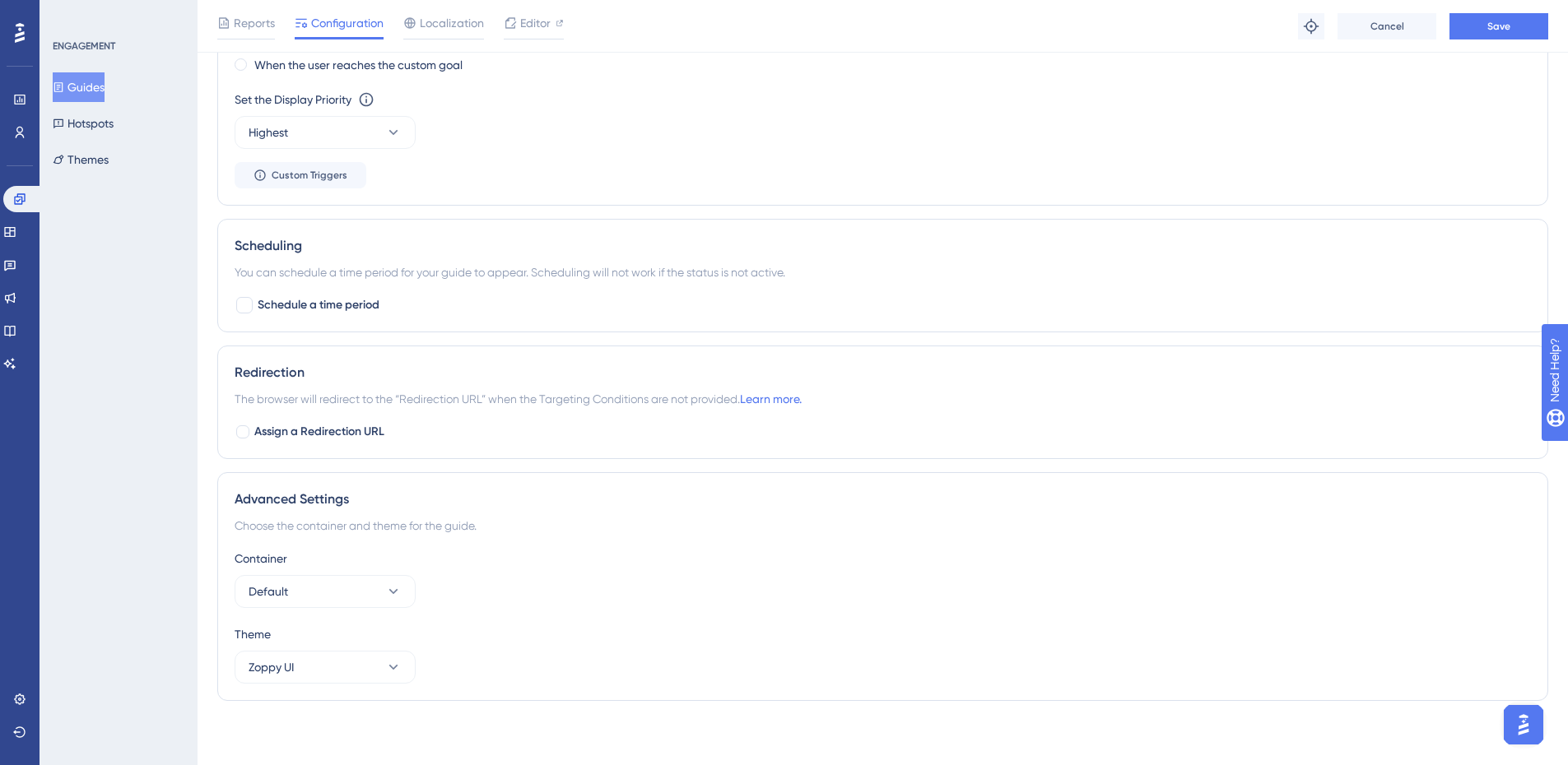
scroll to position [1135, 0]
click at [1516, 31] on button "Save" at bounding box center [1498, 27] width 99 height 27
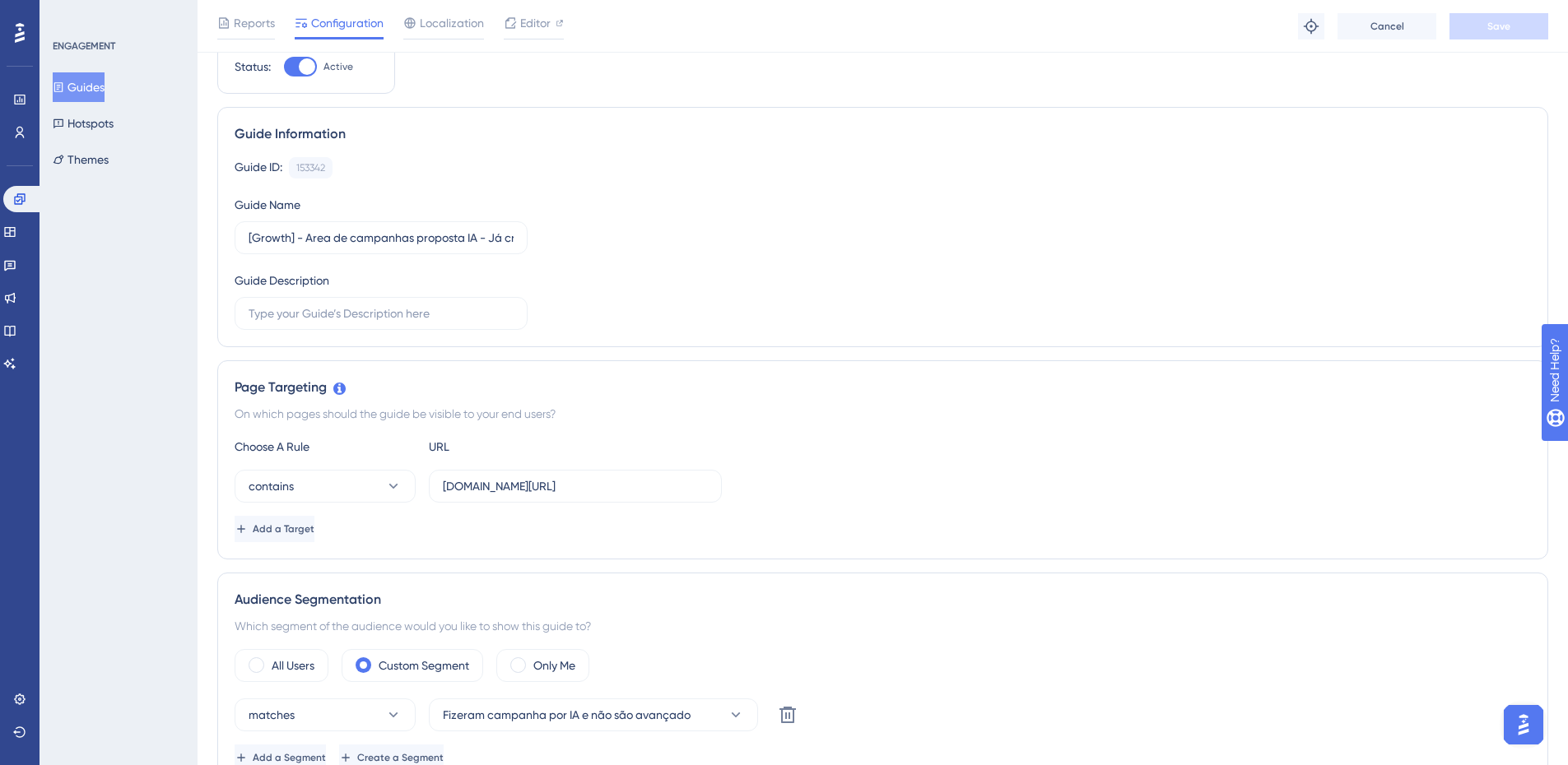
scroll to position [0, 0]
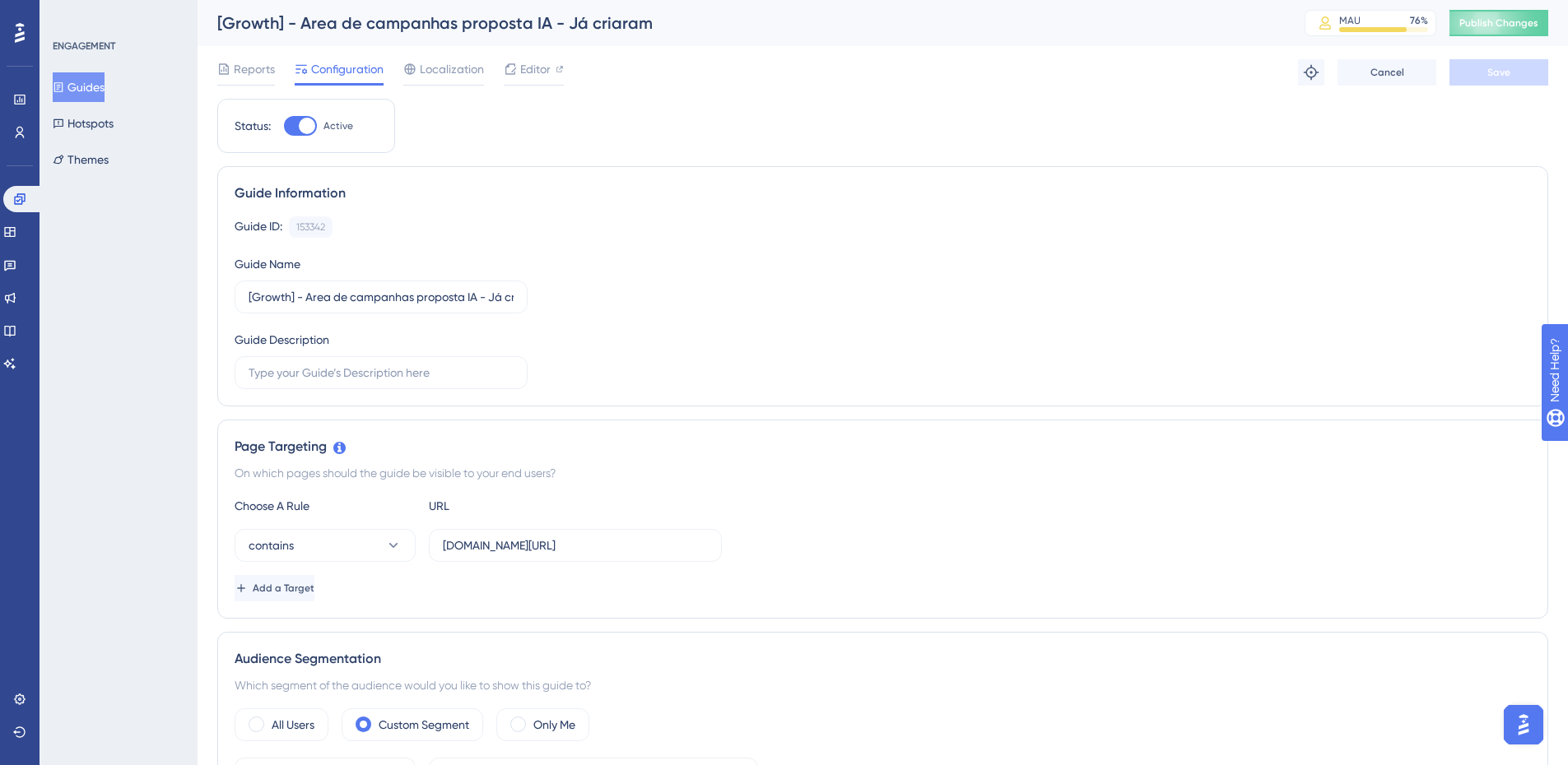
click at [1536, 7] on div "[Growth] - Area de campanhas proposta IA - Já criaram MAU 76 % Click to see add…" at bounding box center [883, 22] width 1371 height 46
click at [1536, 8] on div "[Growth] - Area de campanhas proposta IA - Já criaram MAU 76 % Click to see add…" at bounding box center [883, 22] width 1371 height 46
click at [1534, 12] on button "Publish Changes" at bounding box center [1498, 23] width 99 height 27
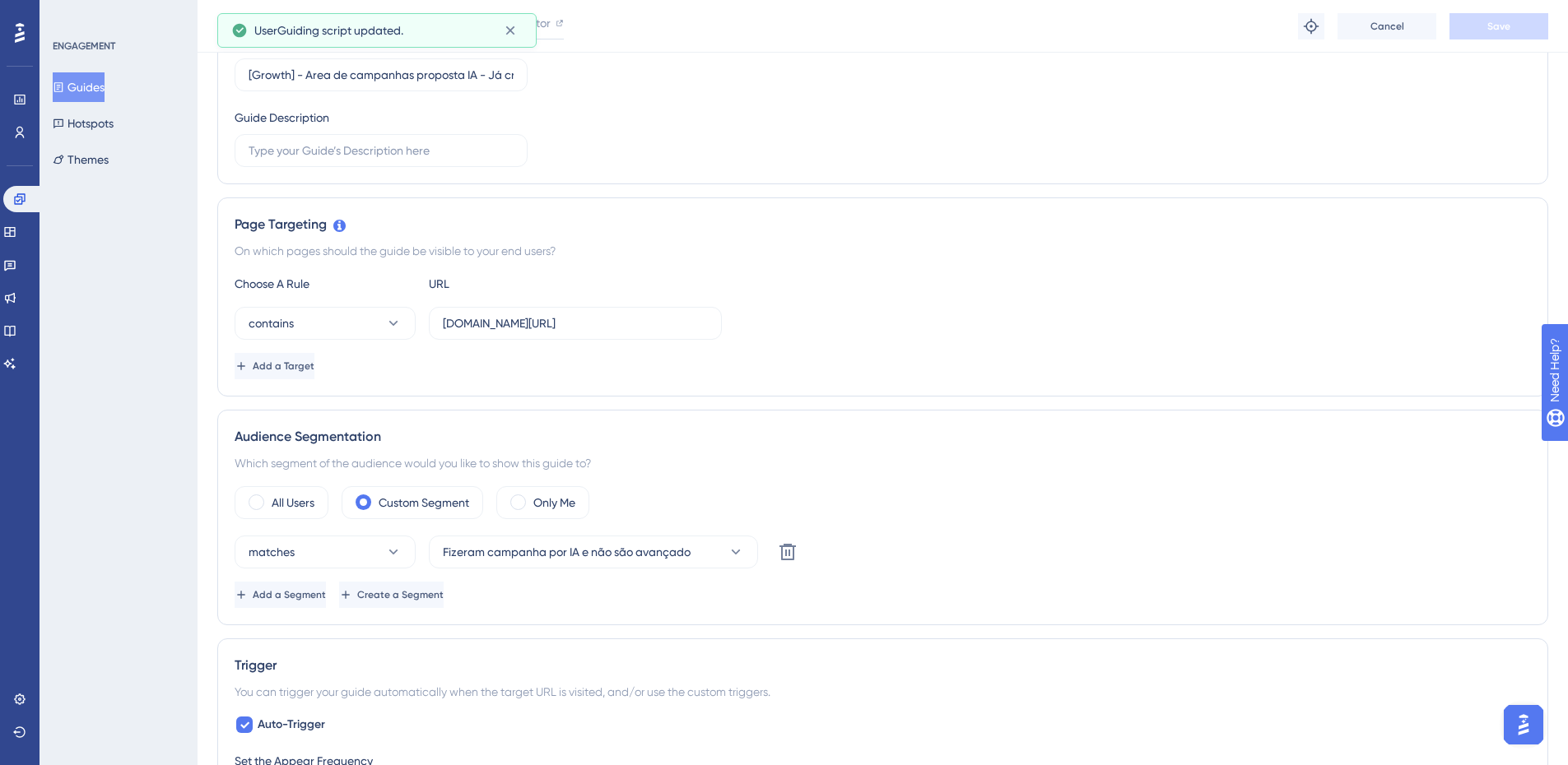
scroll to position [329, 0]
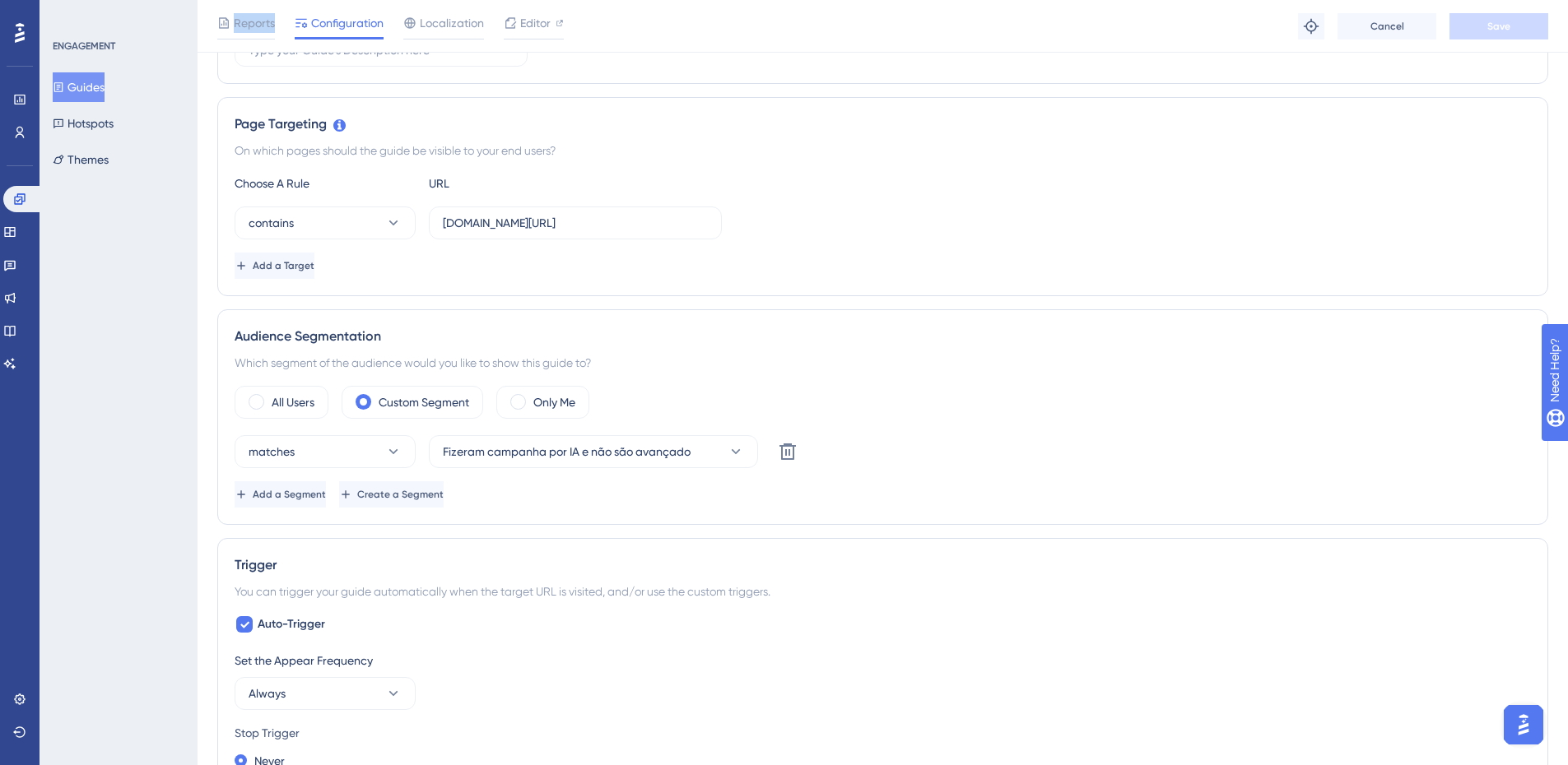
click at [89, 84] on button "Guides" at bounding box center [78, 87] width 52 height 30
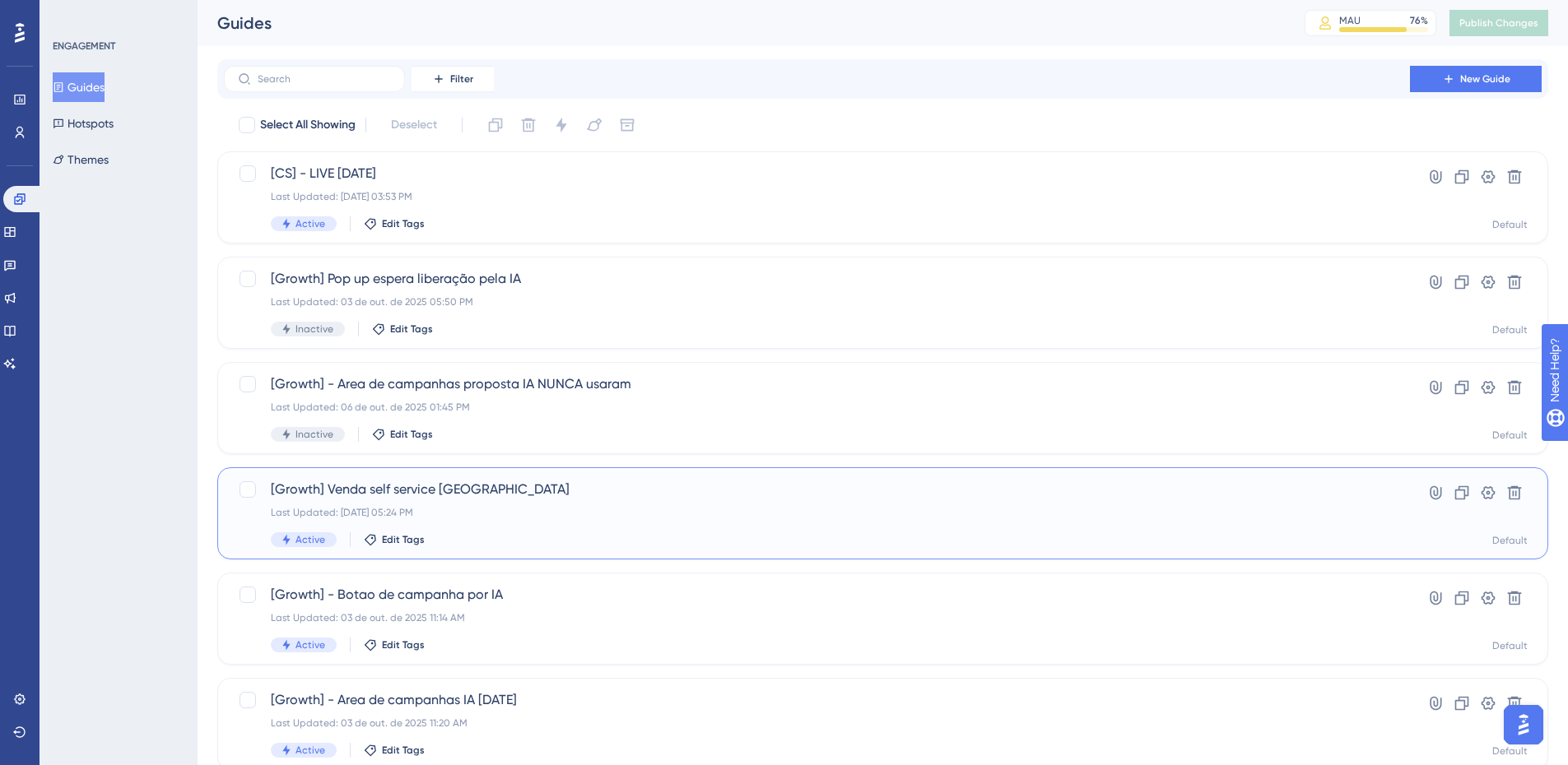
click at [529, 495] on span "[Growth] Venda self service [GEOGRAPHIC_DATA]" at bounding box center [817, 489] width 1093 height 20
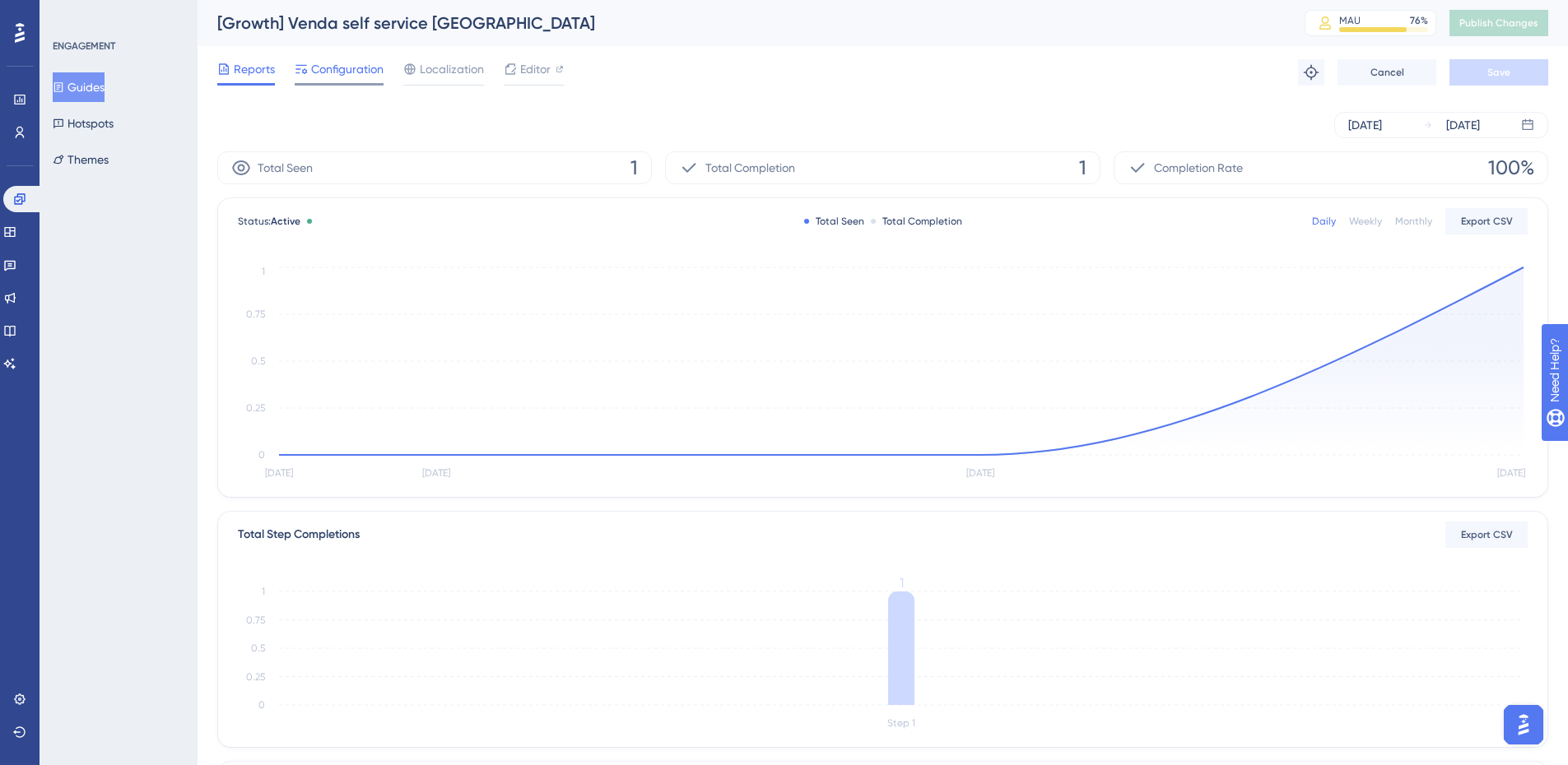
click at [365, 67] on span "Configuration" at bounding box center [347, 69] width 72 height 20
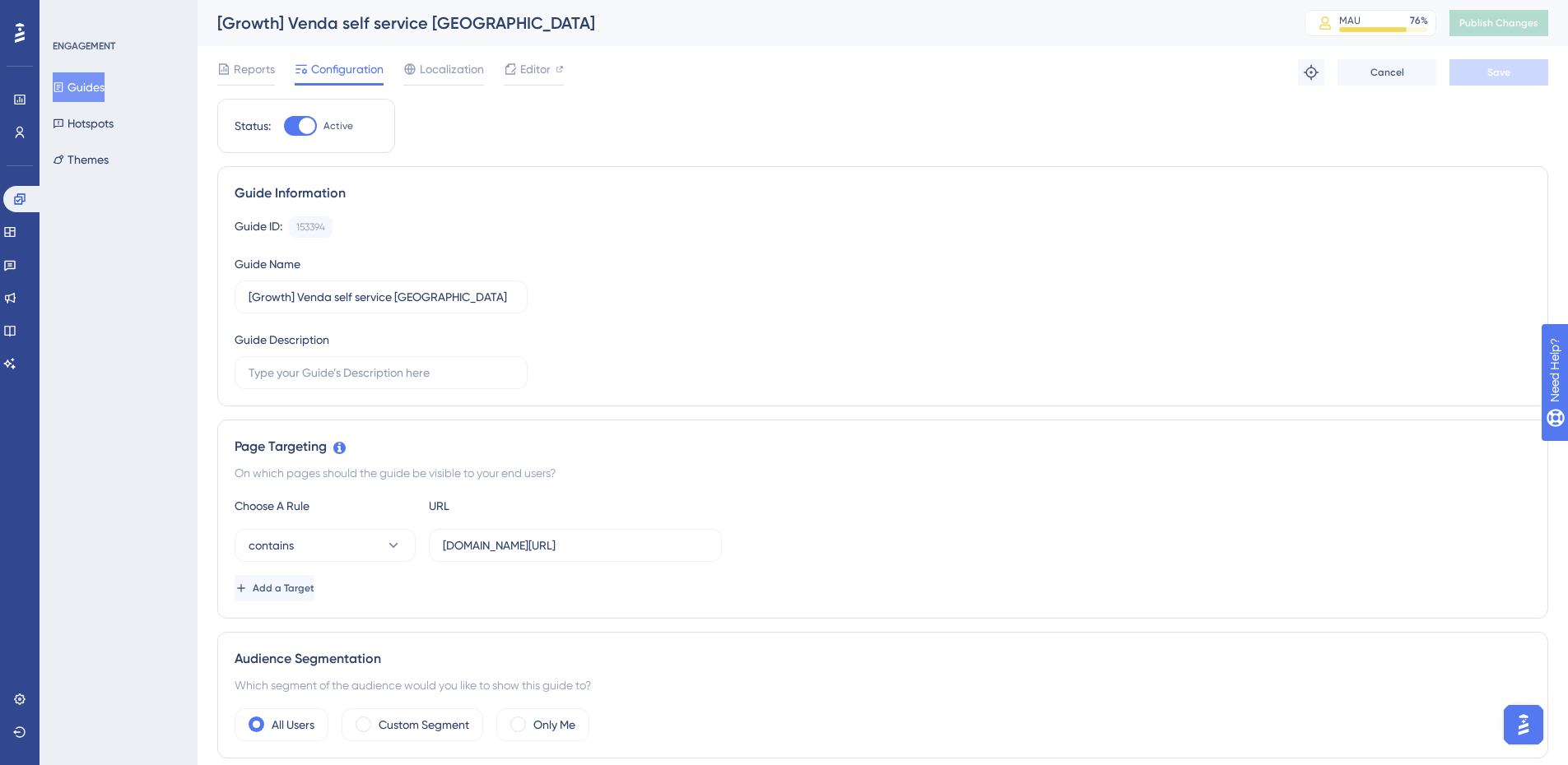
scroll to position [329, 0]
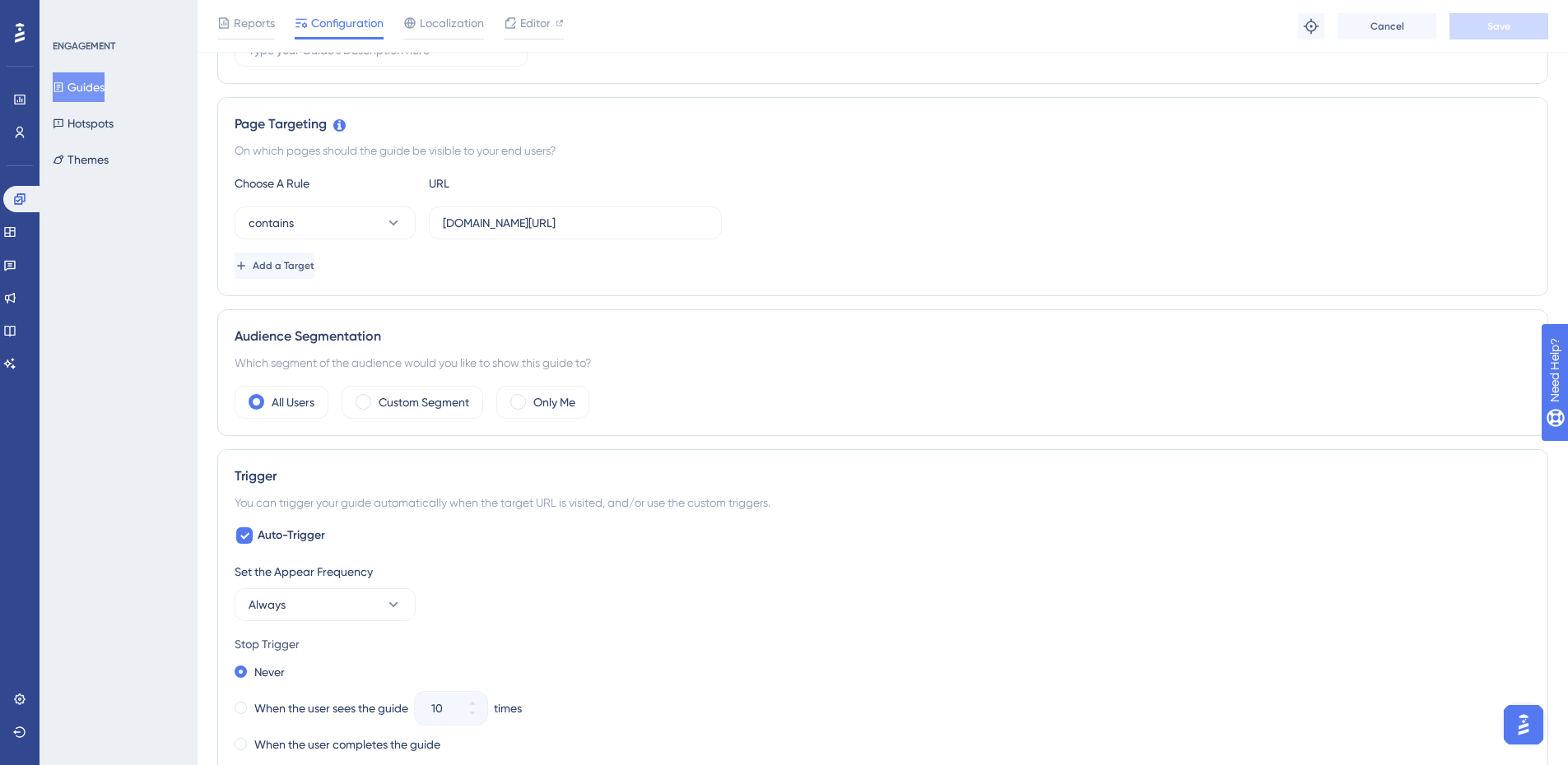
click at [419, 420] on div "Audience Segmentation Which segment of the audience would you like to show this…" at bounding box center [883, 373] width 1331 height 127
click at [401, 406] on label "Custom Segment" at bounding box center [424, 402] width 91 height 20
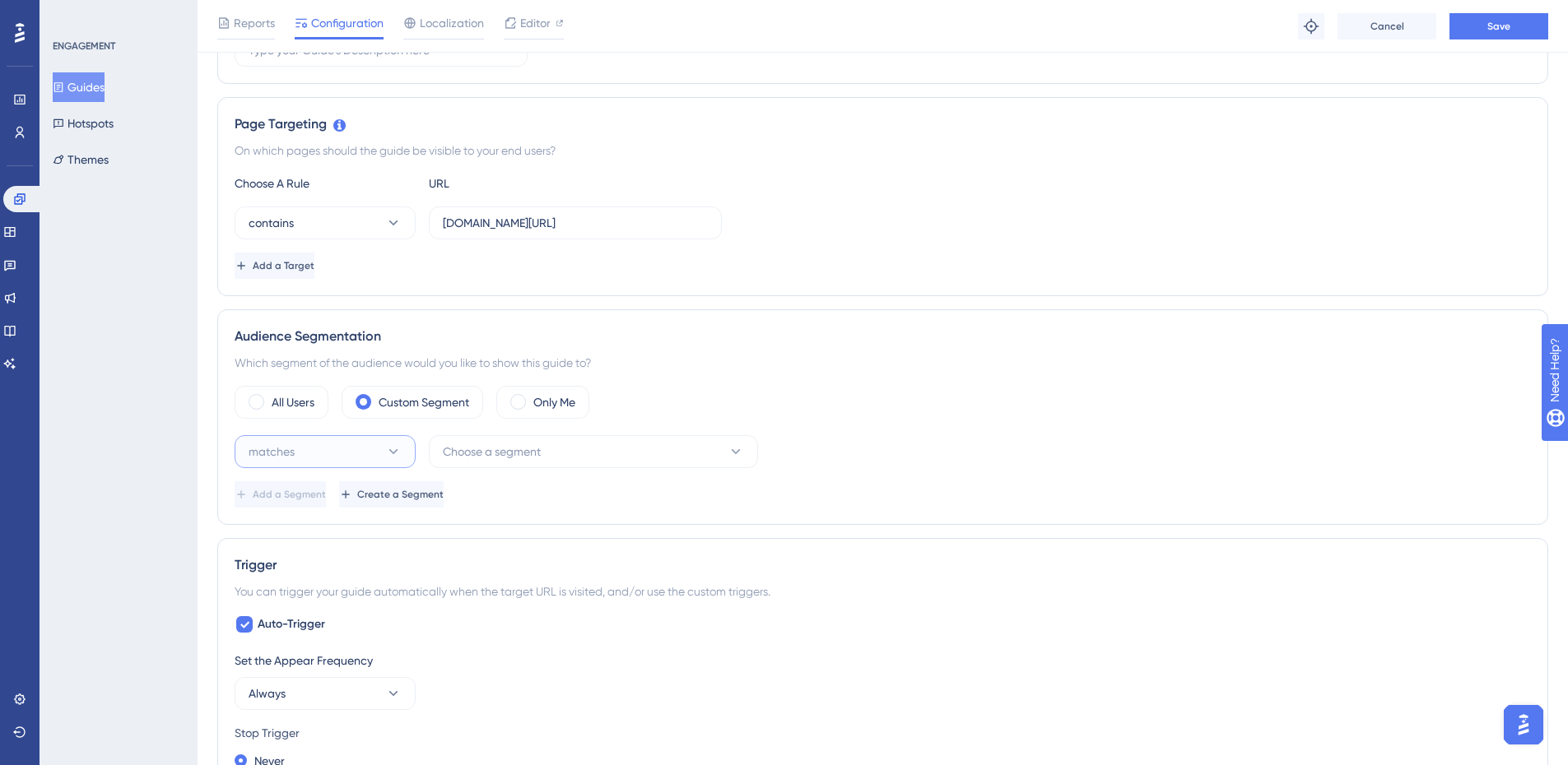
click at [373, 456] on button "matches" at bounding box center [325, 452] width 181 height 33
click at [349, 493] on div "matches matches" at bounding box center [325, 502] width 133 height 33
click at [480, 459] on span "Choose a segment" at bounding box center [492, 452] width 98 height 20
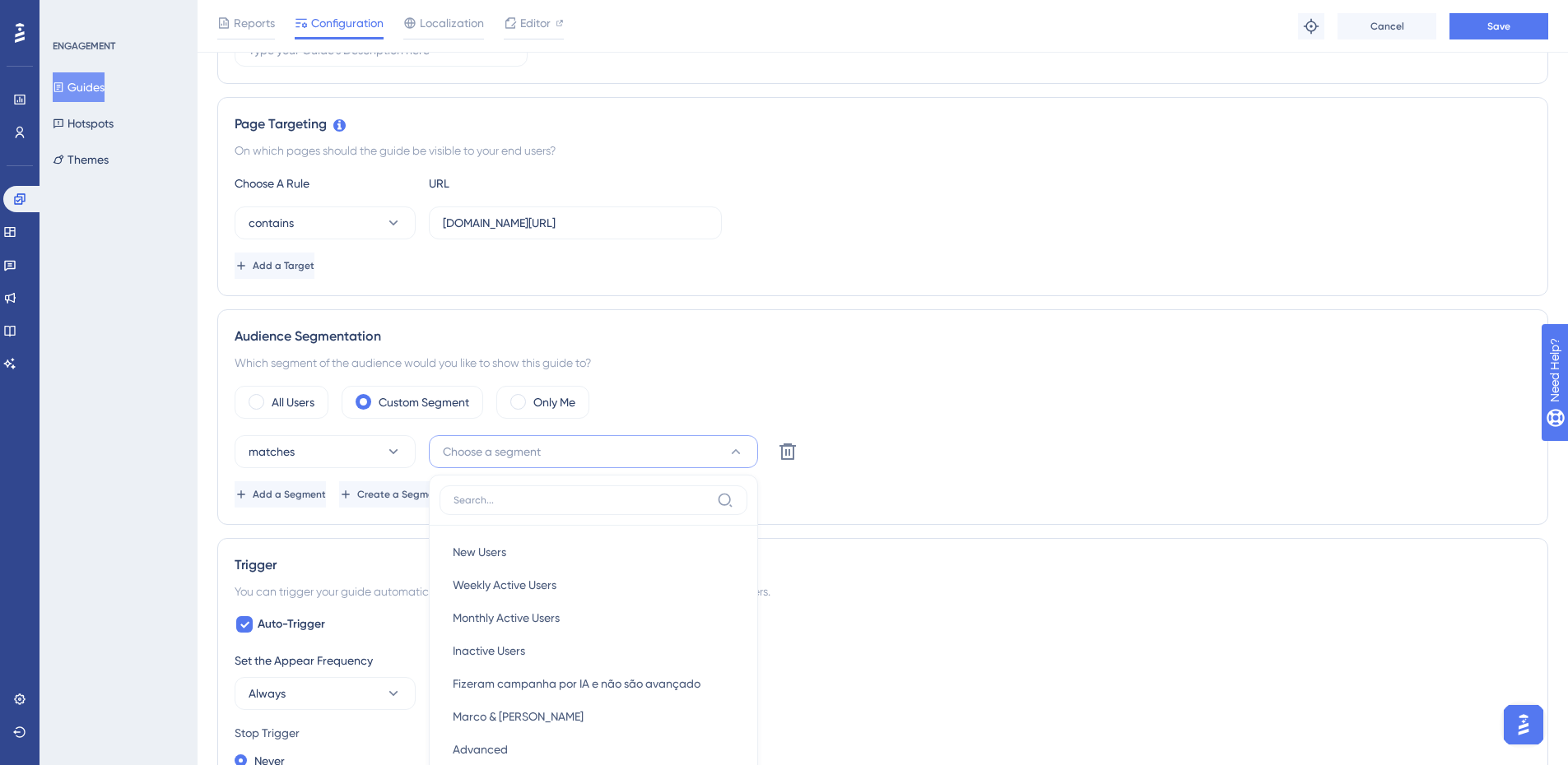
scroll to position [574, 0]
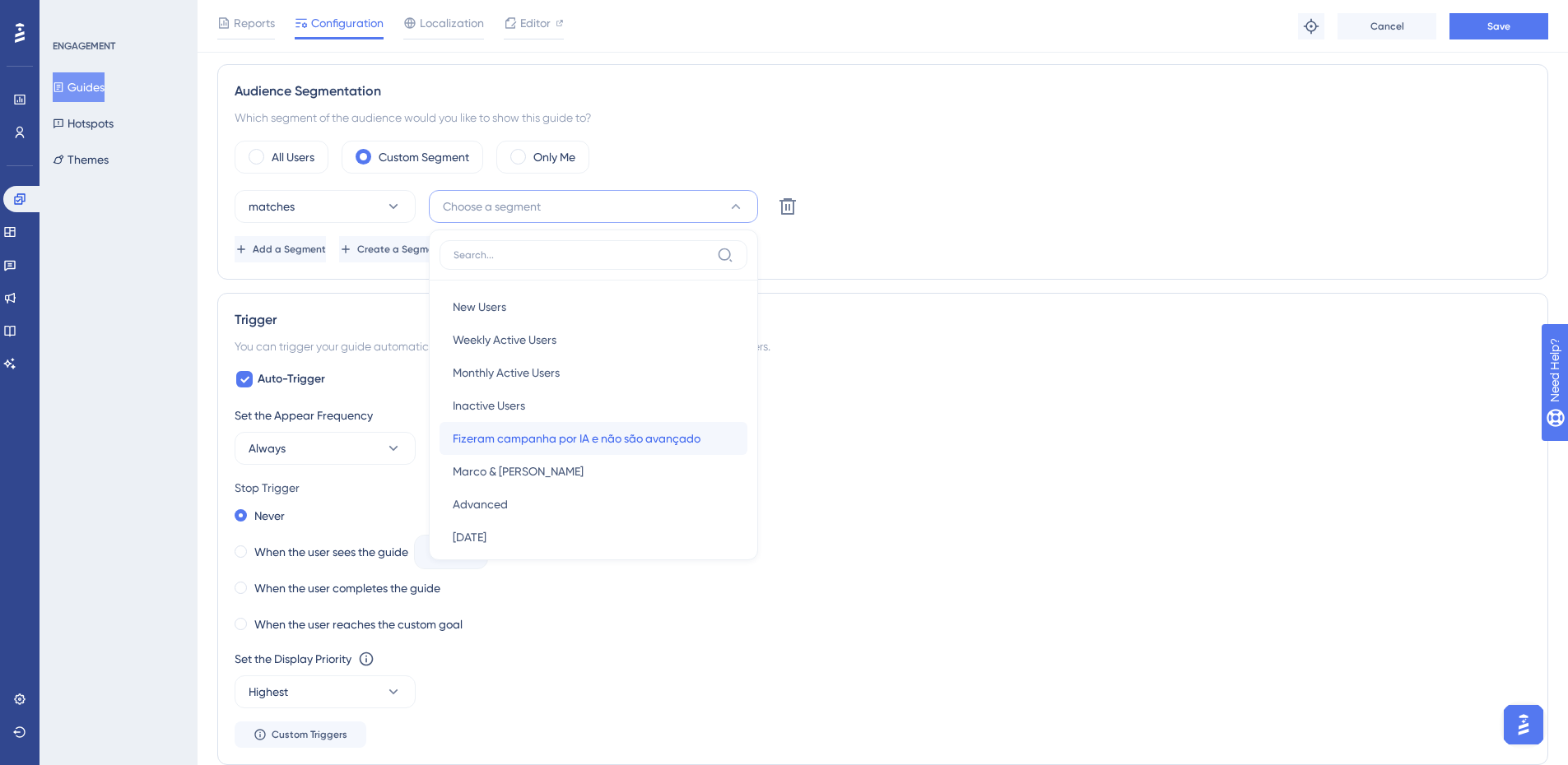
click at [528, 436] on span "Fizeram campanha por IA e não são avançado" at bounding box center [576, 439] width 247 height 20
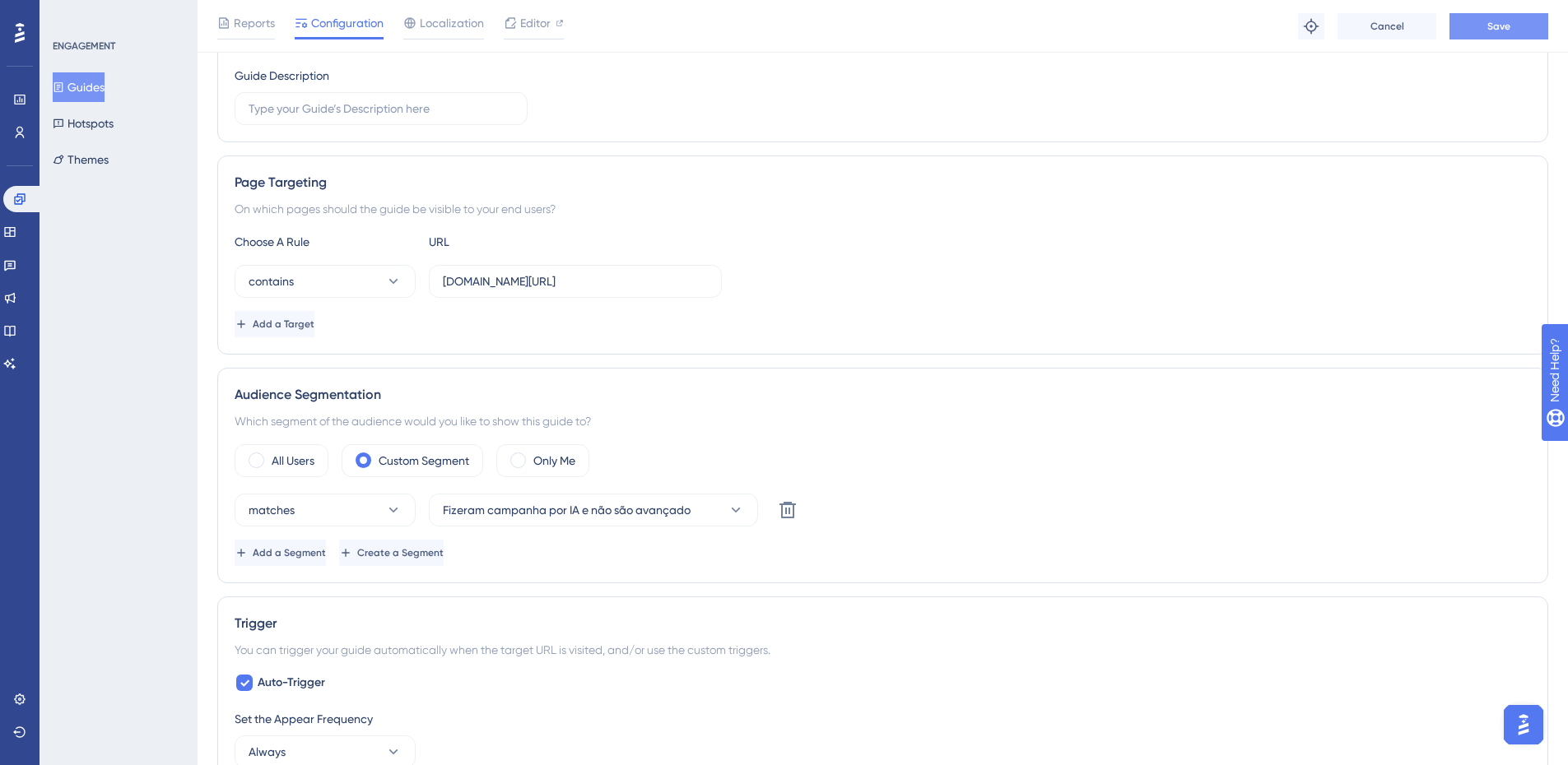
scroll to position [246, 0]
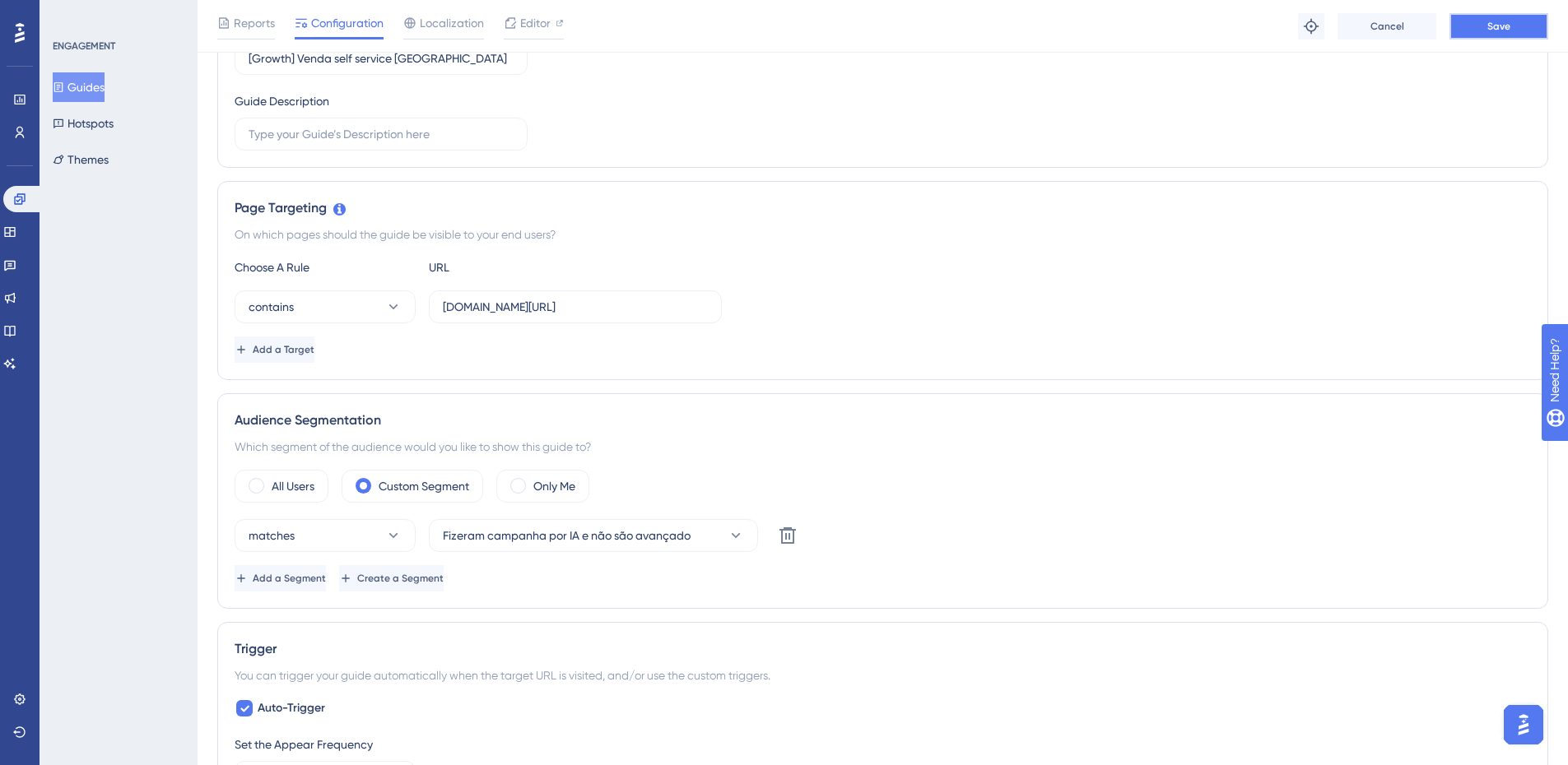
click at [1526, 27] on button "Save" at bounding box center [1498, 27] width 99 height 27
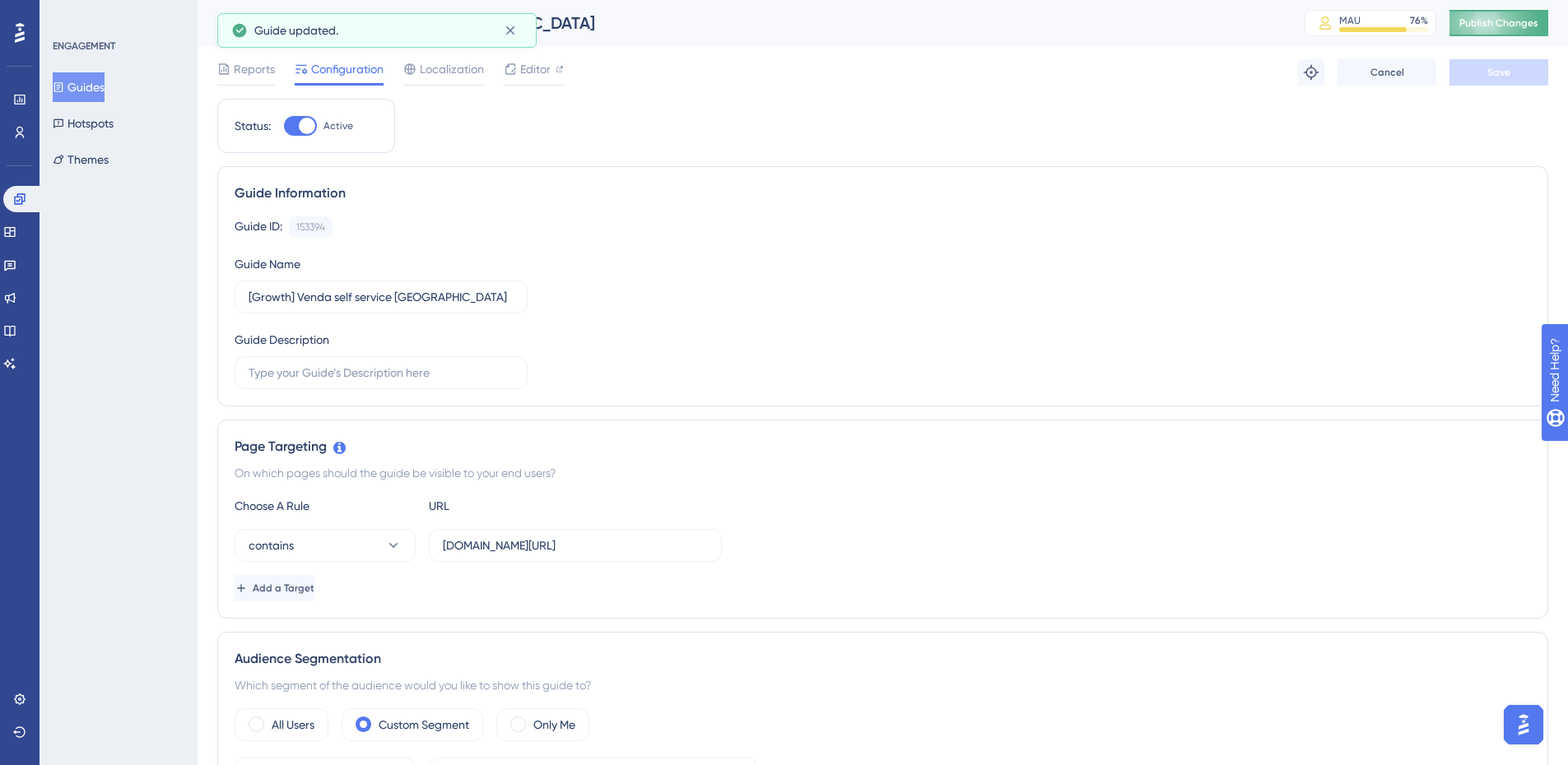
click at [1476, 12] on button "Publish Changes" at bounding box center [1498, 23] width 99 height 27
click at [510, 28] on icon at bounding box center [510, 31] width 17 height 17
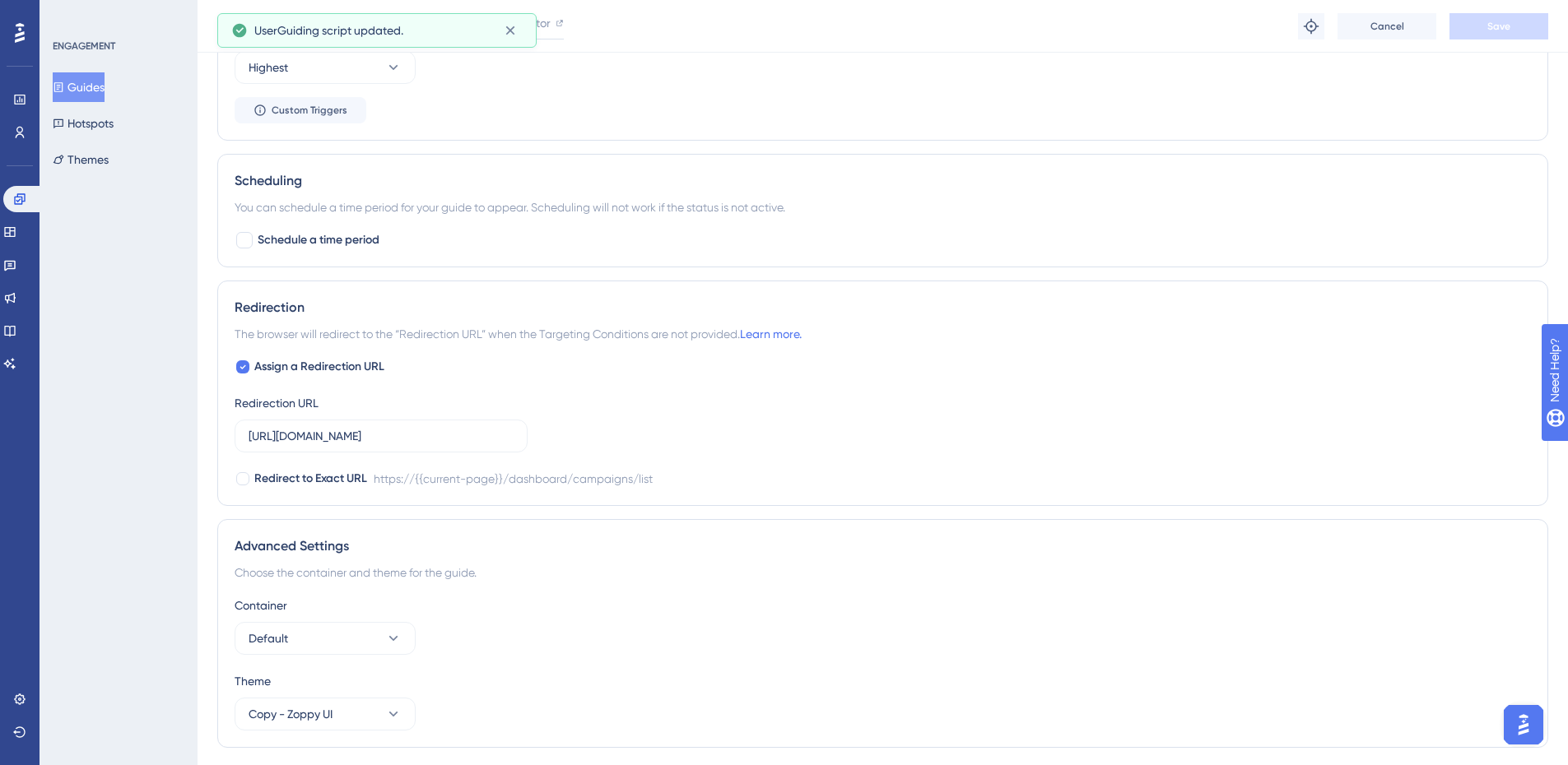
scroll to position [1247, 0]
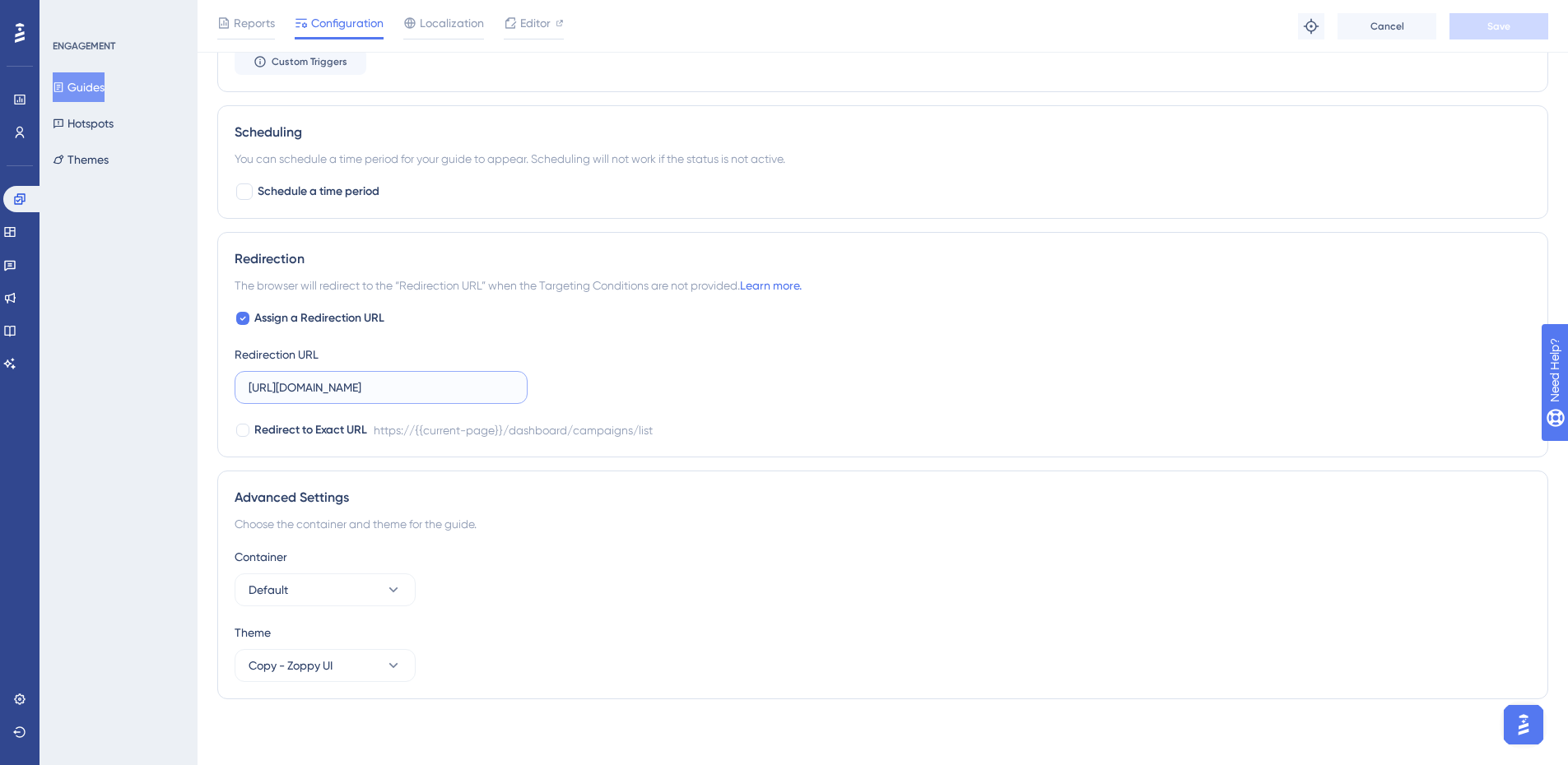
click at [497, 387] on input "[URL][DOMAIN_NAME]" at bounding box center [381, 388] width 265 height 18
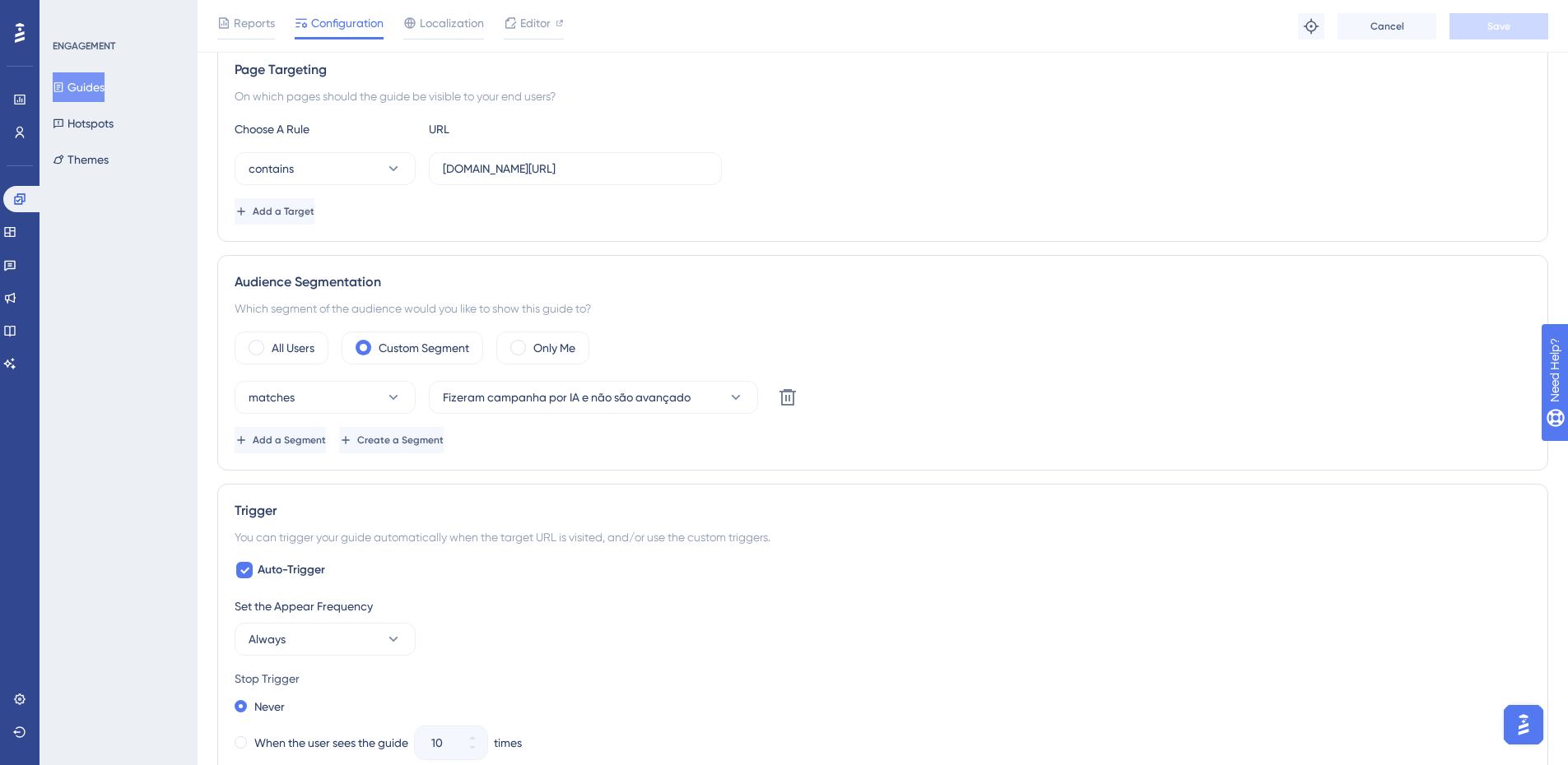
scroll to position [13, 0]
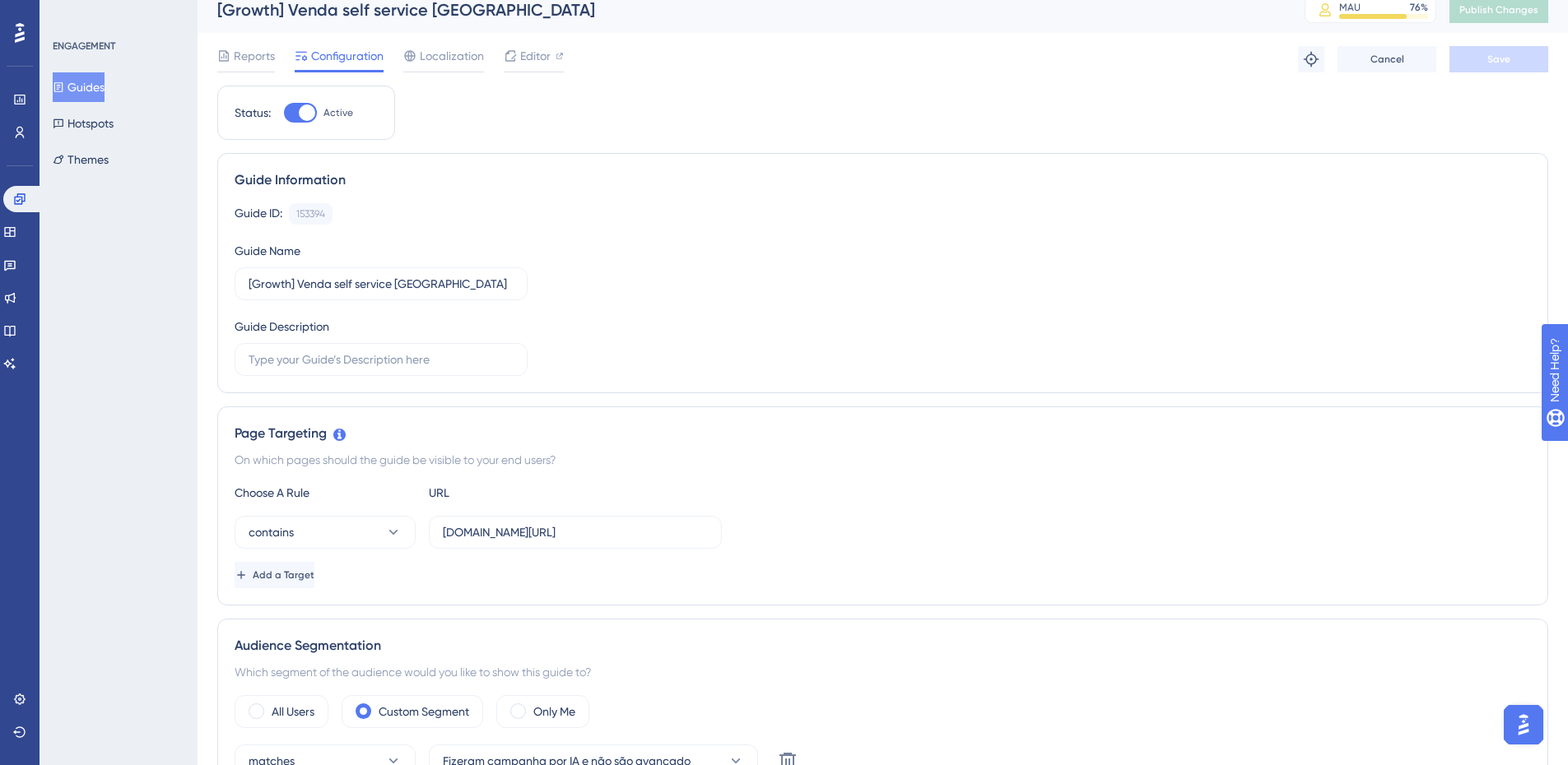
click at [89, 82] on button "Guides" at bounding box center [78, 87] width 52 height 30
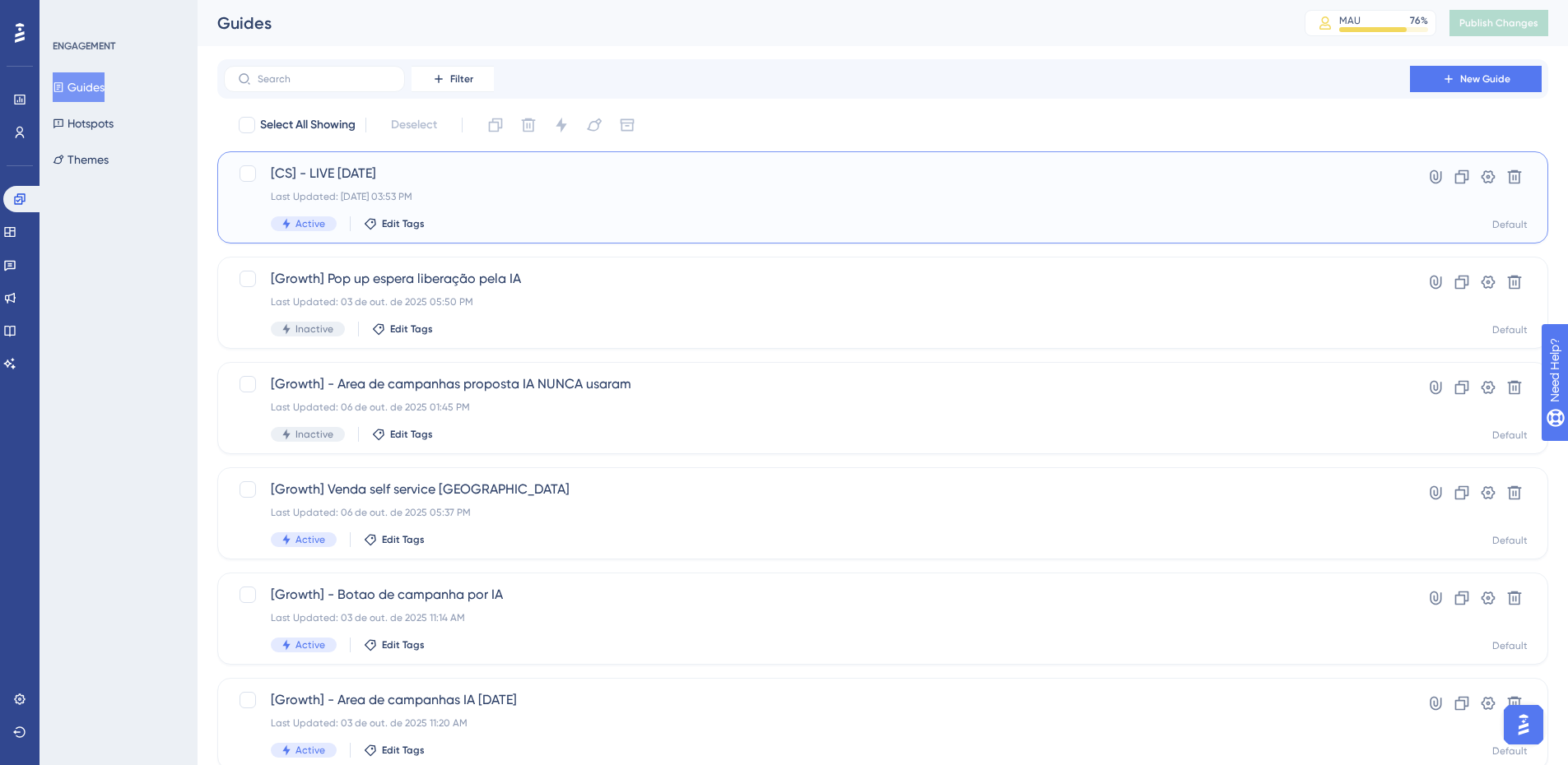
click at [475, 206] on div "[CS] - LIVE [DATE] Last Updated: [DATE] 03:53 PM Active Edit Tags" at bounding box center [817, 197] width 1093 height 67
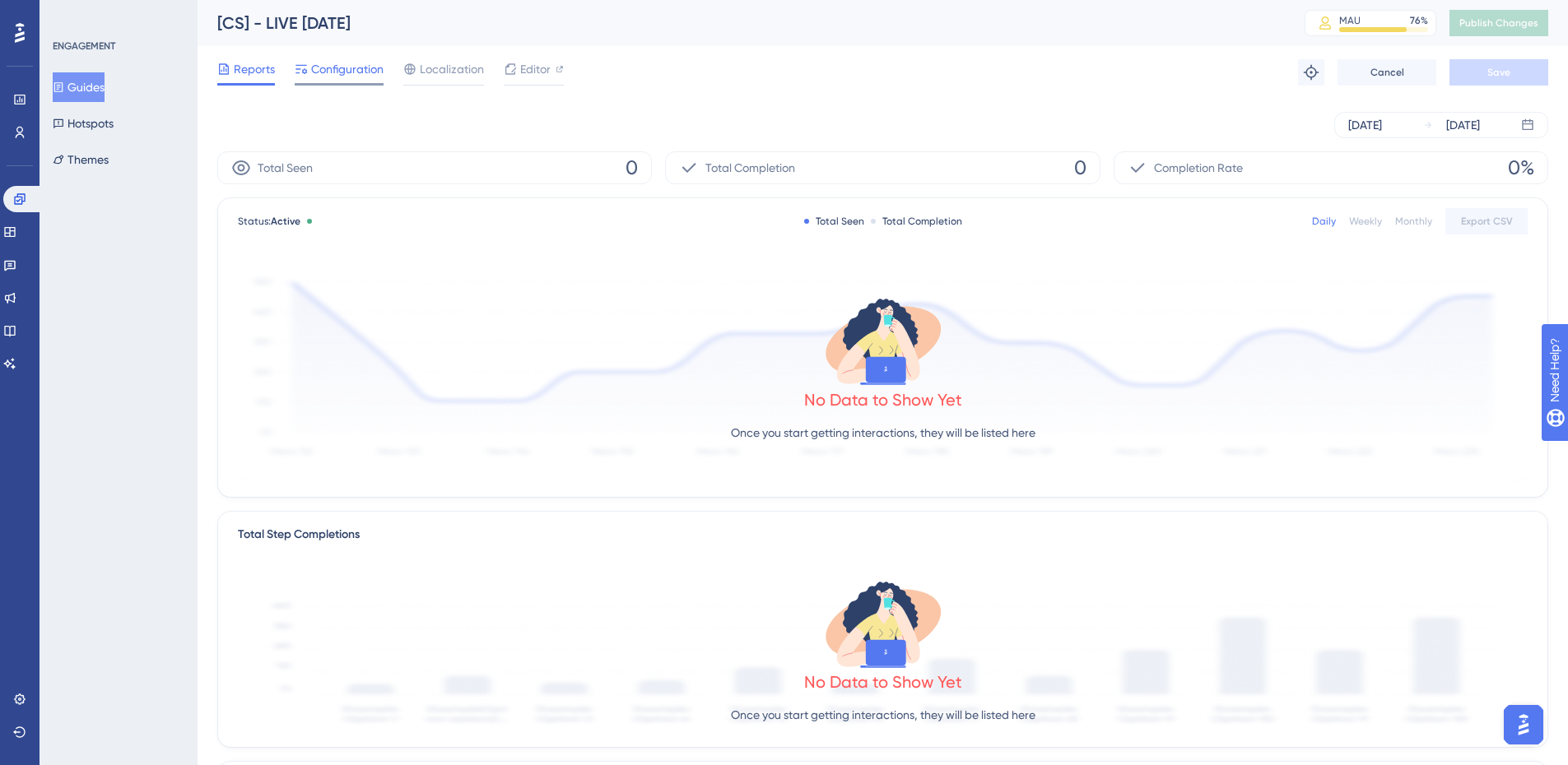
click at [336, 82] on div "Configuration" at bounding box center [339, 72] width 89 height 27
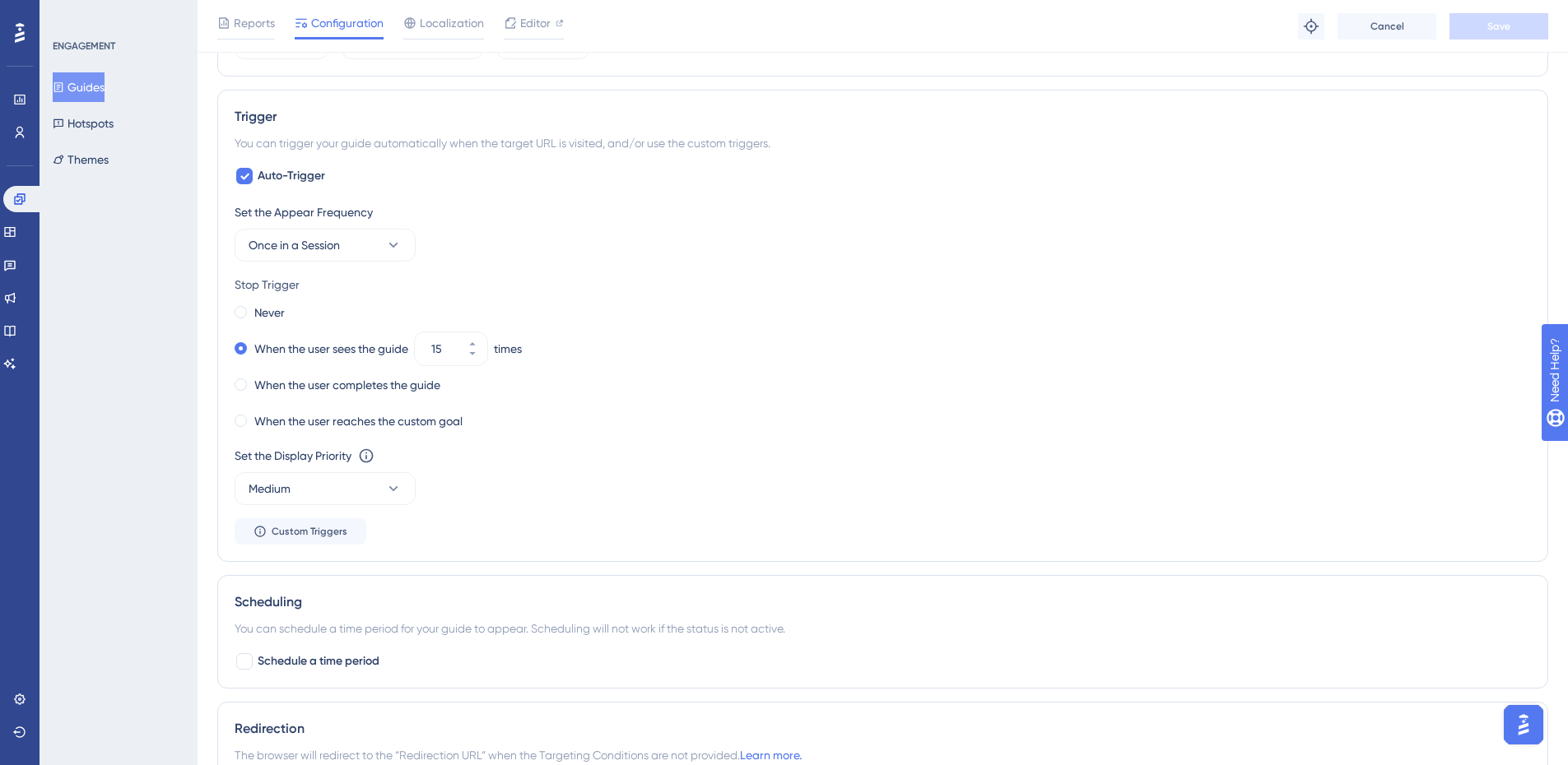
scroll to position [741, 0]
